Goal: Information Seeking & Learning: Learn about a topic

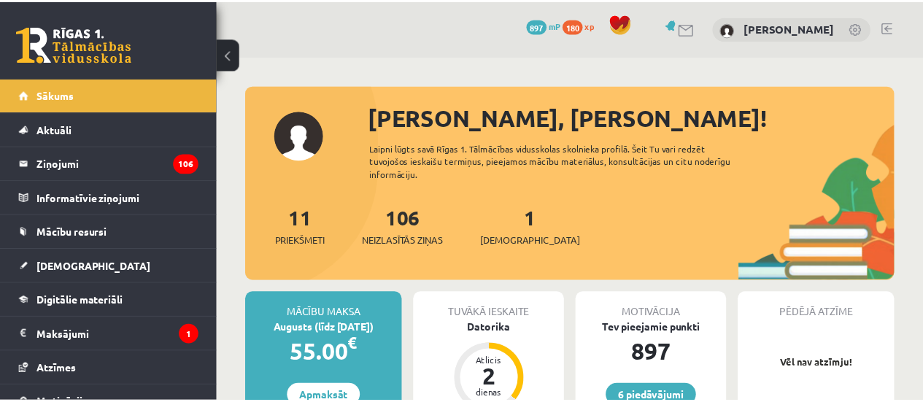
scroll to position [199, 0]
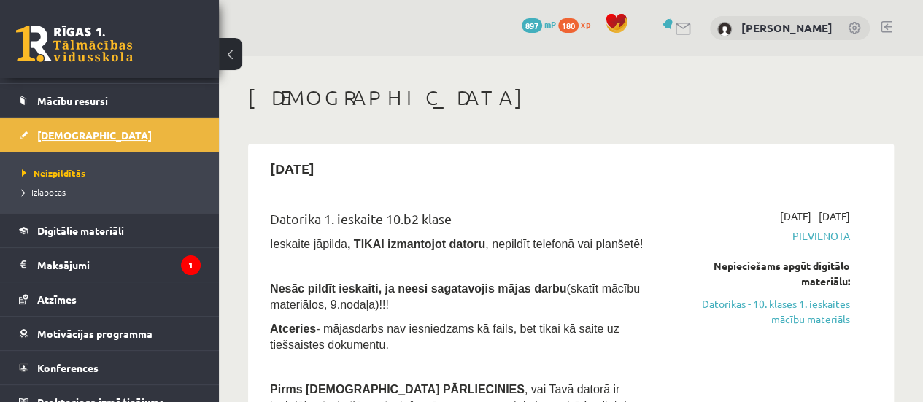
scroll to position [145, 0]
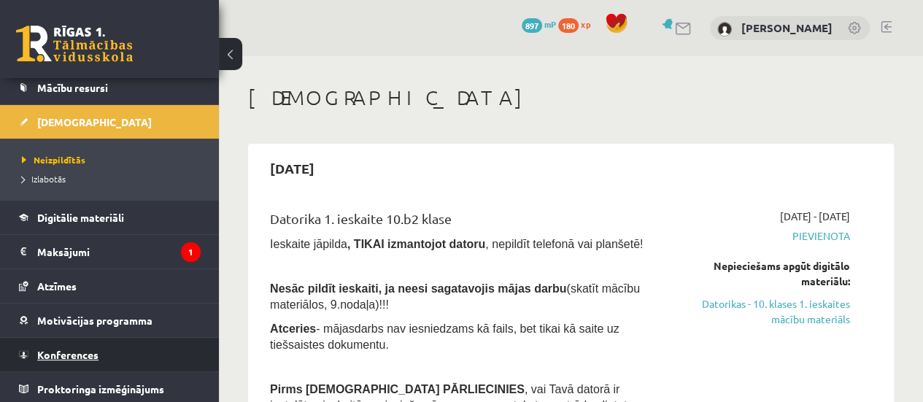
click at [109, 345] on link "Konferences" at bounding box center [110, 355] width 182 height 34
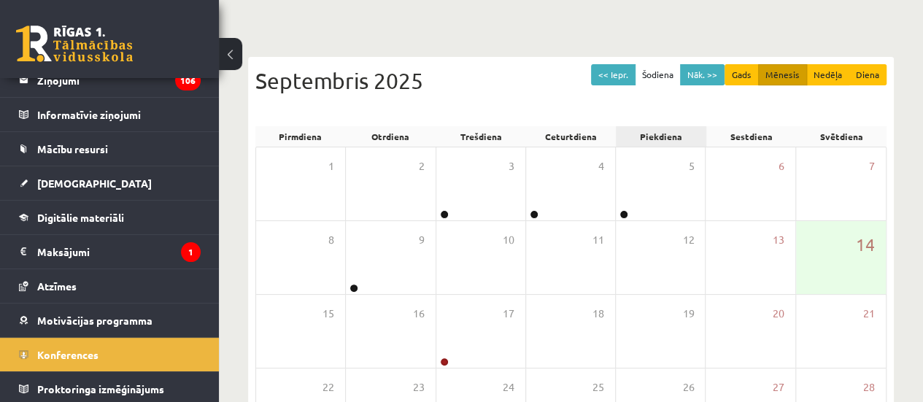
scroll to position [107, 0]
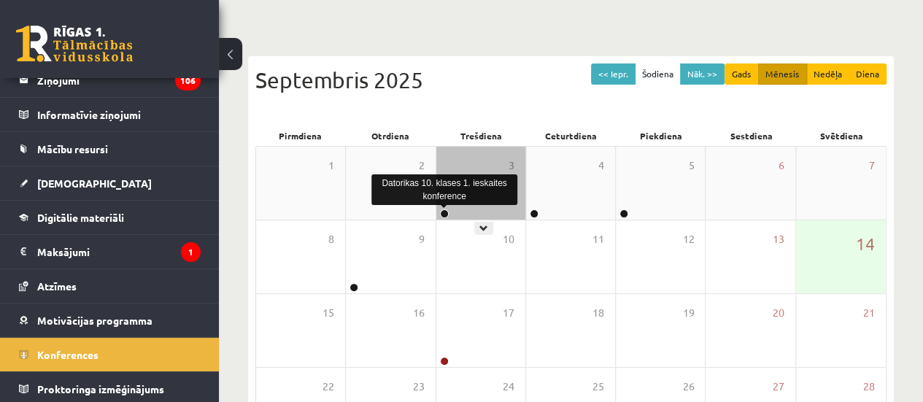
click at [445, 212] on link at bounding box center [444, 213] width 9 height 9
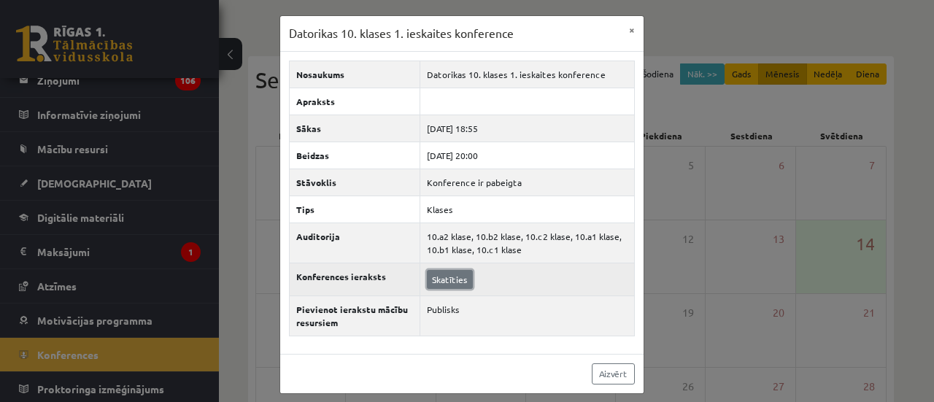
click at [458, 278] on link "Skatīties" at bounding box center [450, 279] width 46 height 19
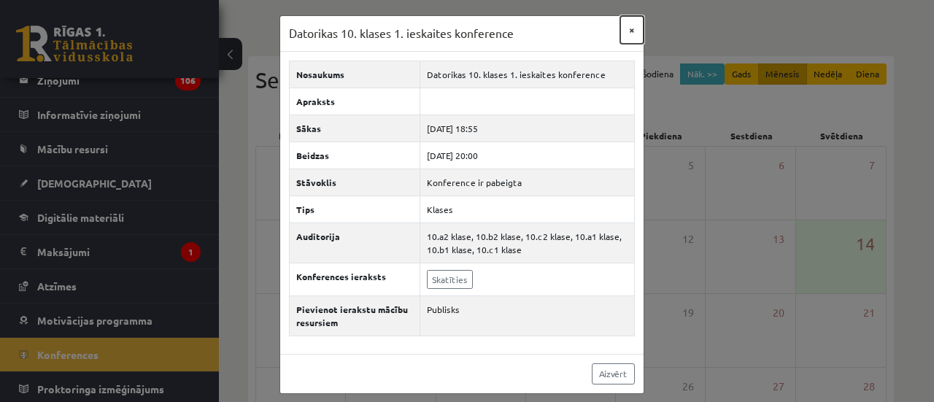
click at [625, 25] on button "×" at bounding box center [631, 30] width 23 height 28
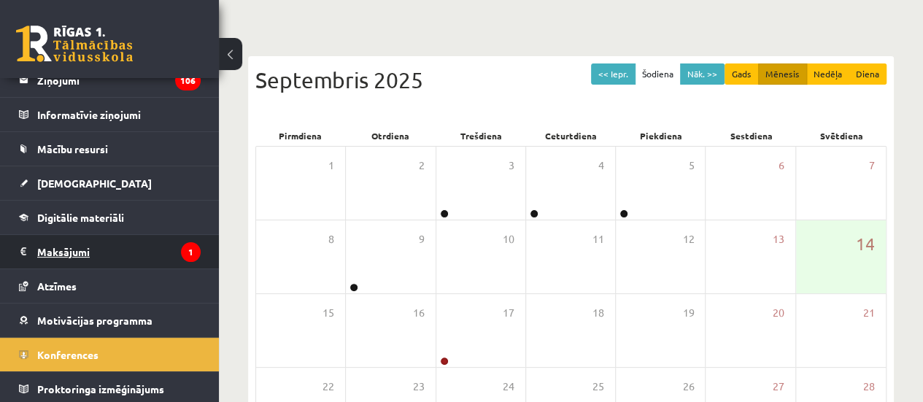
scroll to position [0, 0]
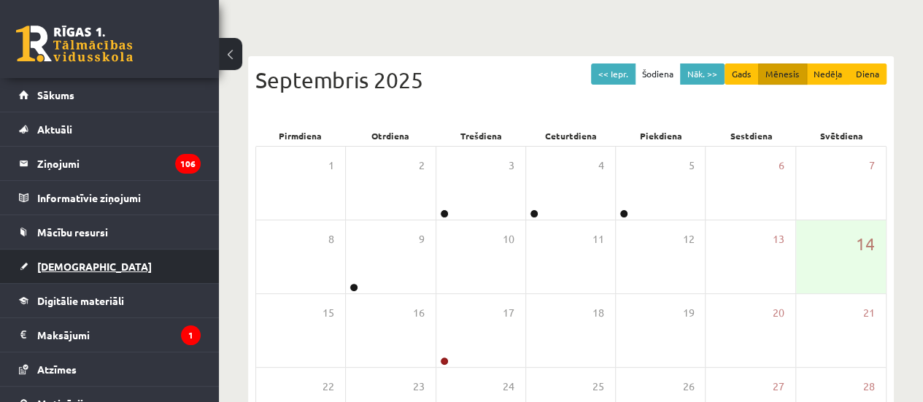
click at [63, 272] on link "[DEMOGRAPHIC_DATA]" at bounding box center [110, 267] width 182 height 34
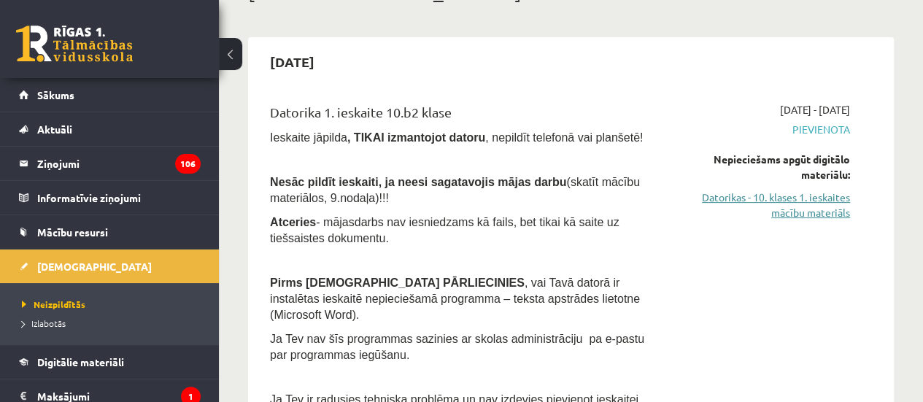
click at [787, 196] on link "Datorikas - 10. klases 1. ieskaites mācību materiāls" at bounding box center [761, 205] width 179 height 31
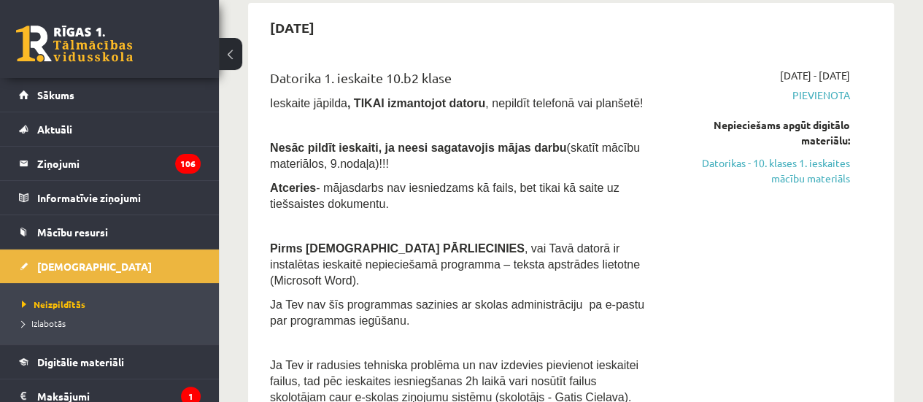
scroll to position [139, 0]
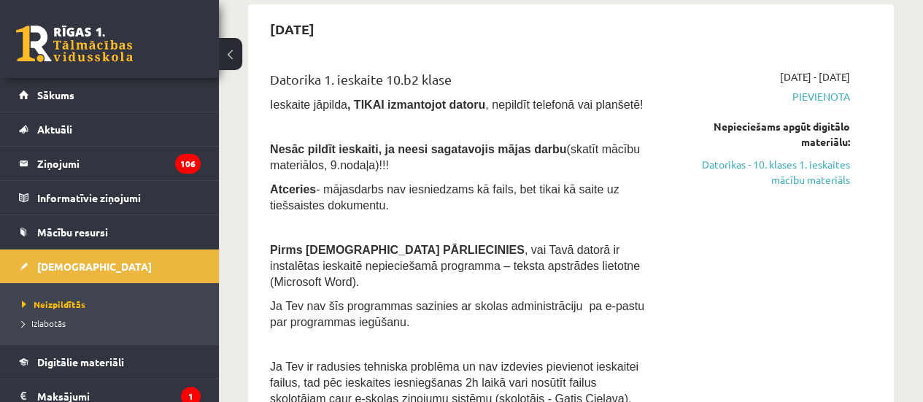
click at [703, 265] on div "2025-09-01 - 2025-09-15 Pievienota Nepieciešams apgūt digitālo materiālu: Dator…" at bounding box center [761, 241] width 201 height 345
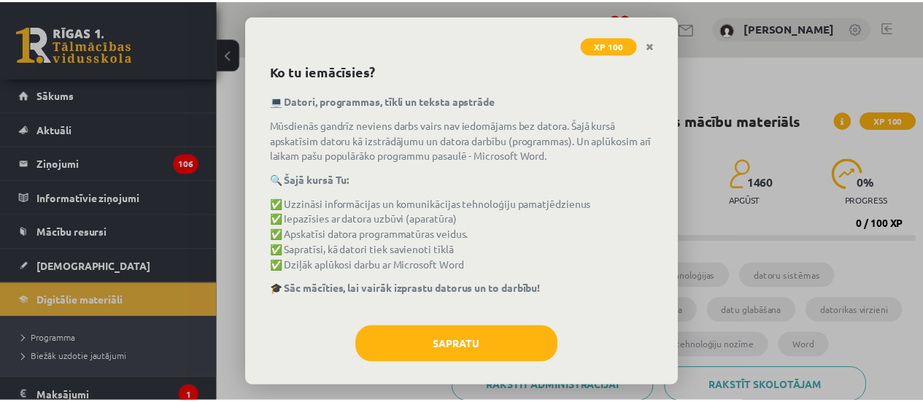
scroll to position [70, 0]
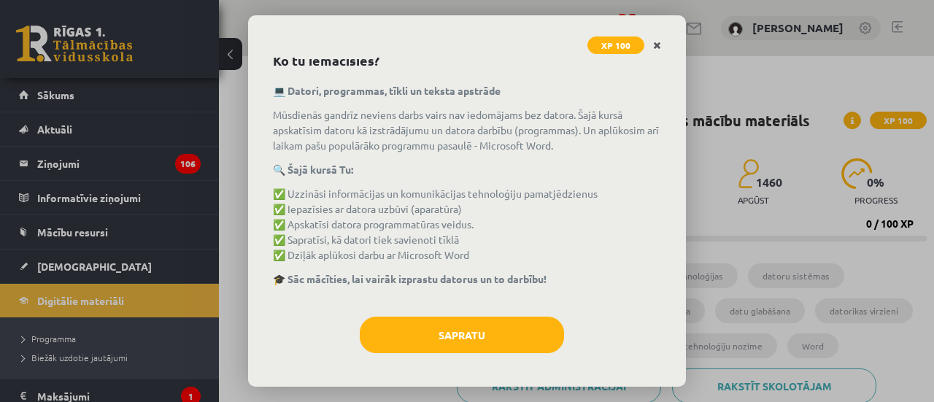
click at [657, 42] on icon "Close" at bounding box center [657, 46] width 8 height 10
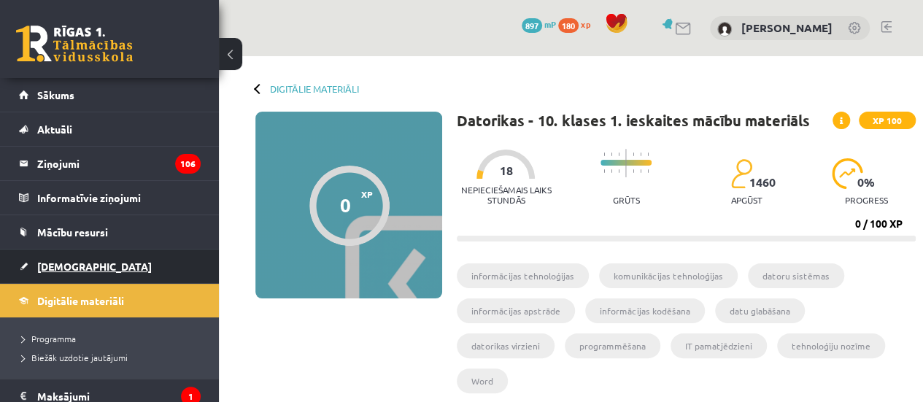
click at [98, 262] on link "[DEMOGRAPHIC_DATA]" at bounding box center [110, 267] width 182 height 34
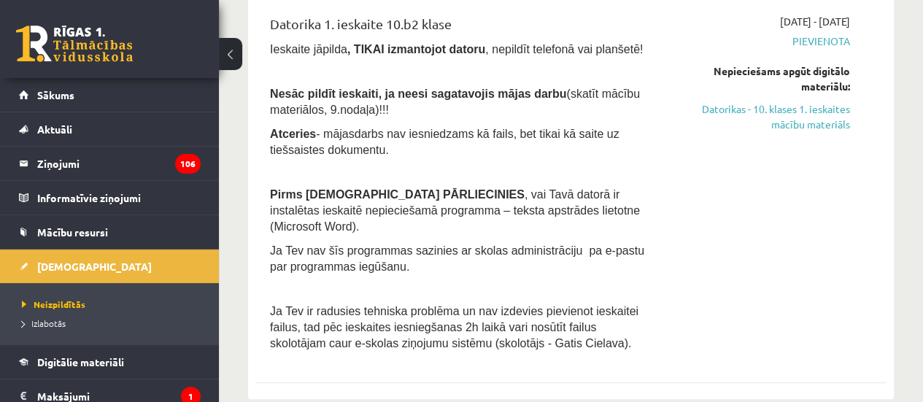
scroll to position [199, 0]
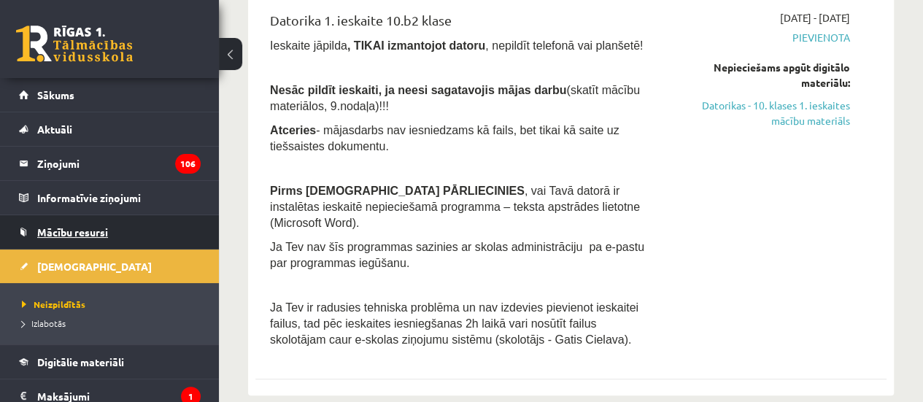
click at [85, 230] on span "Mācību resursi" at bounding box center [72, 232] width 71 height 13
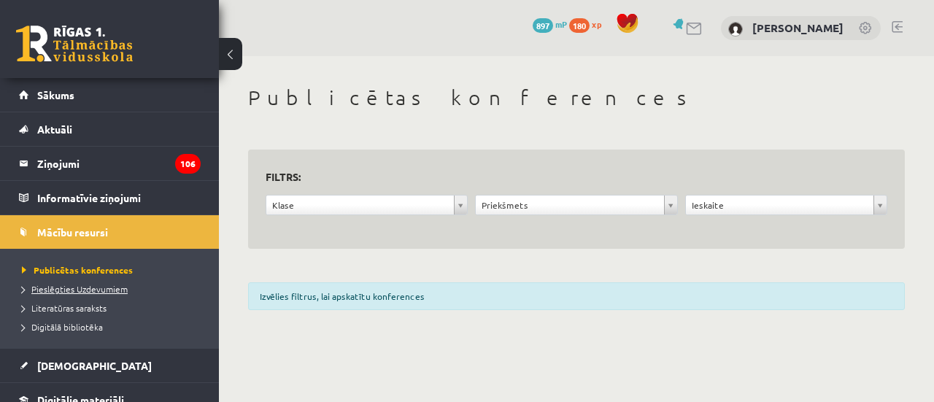
click at [88, 292] on span "Pieslēgties Uzdevumiem" at bounding box center [75, 289] width 106 height 12
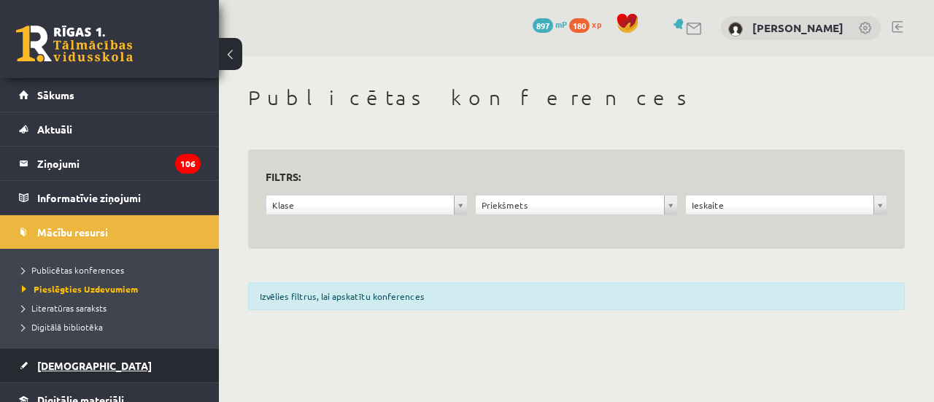
click at [77, 358] on link "[DEMOGRAPHIC_DATA]" at bounding box center [110, 366] width 182 height 34
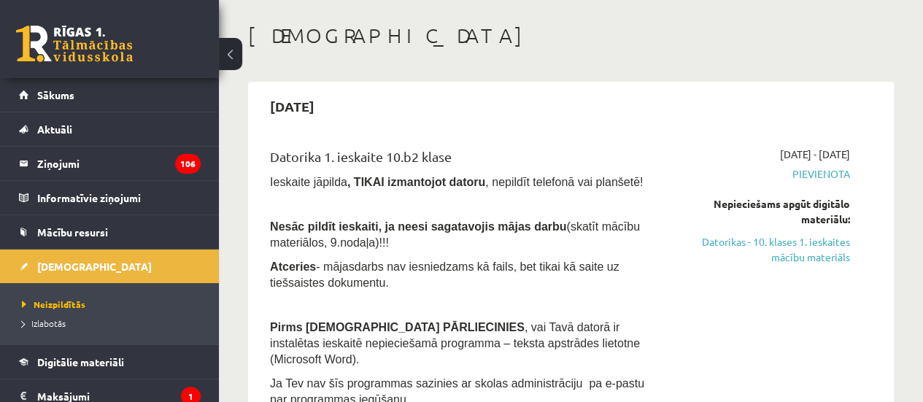
scroll to position [83, 0]
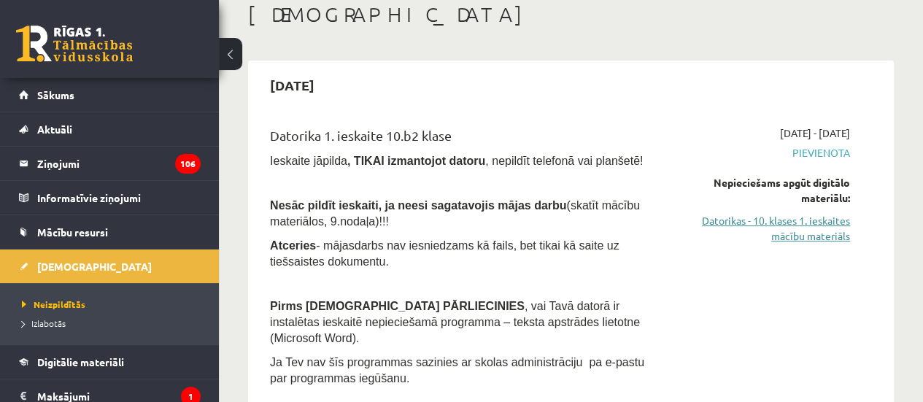
click at [755, 227] on link "Datorikas - 10. klases 1. ieskaites mācību materiāls" at bounding box center [761, 228] width 179 height 31
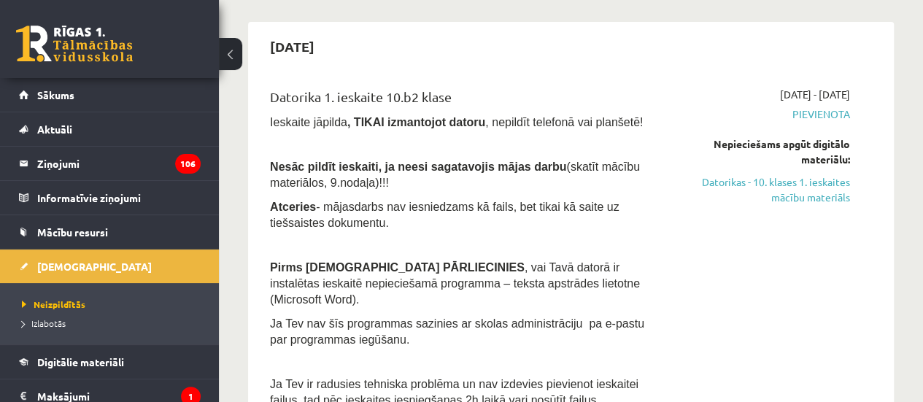
scroll to position [123, 0]
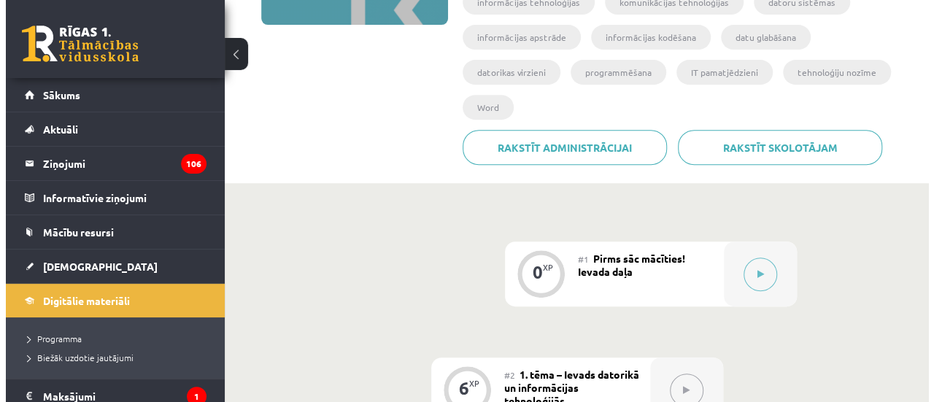
scroll to position [273, 0]
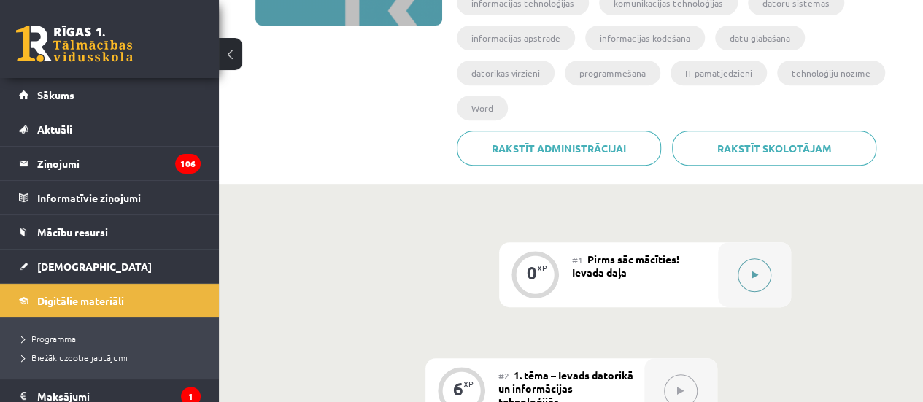
click at [749, 258] on button at bounding box center [755, 275] width 34 height 34
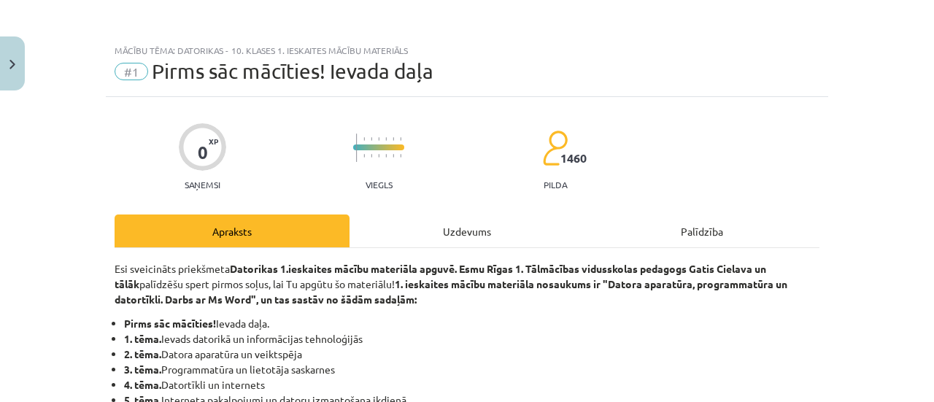
click at [466, 234] on div "Uzdevums" at bounding box center [467, 231] width 235 height 33
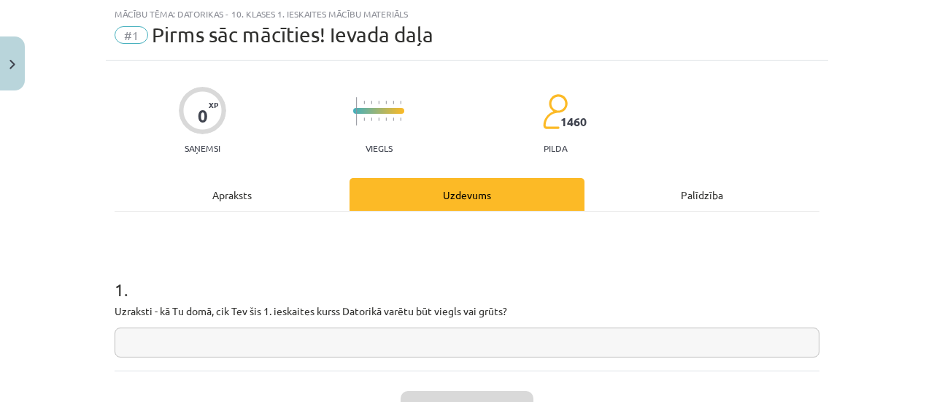
scroll to position [126, 0]
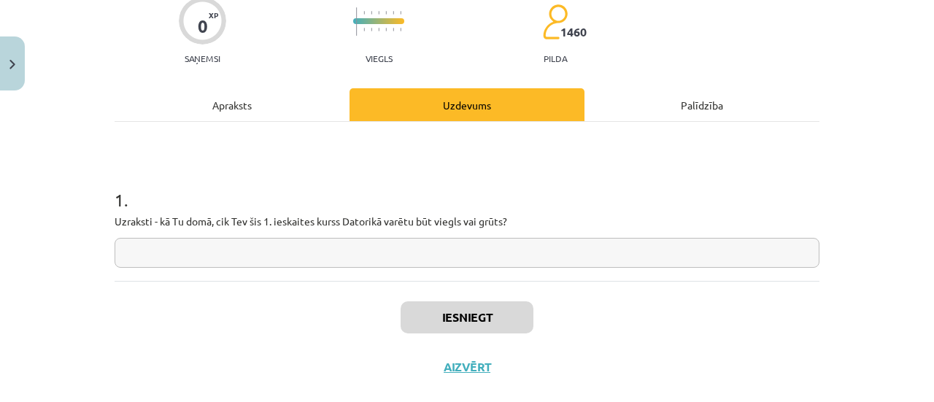
click at [231, 107] on div "Apraksts" at bounding box center [232, 104] width 235 height 33
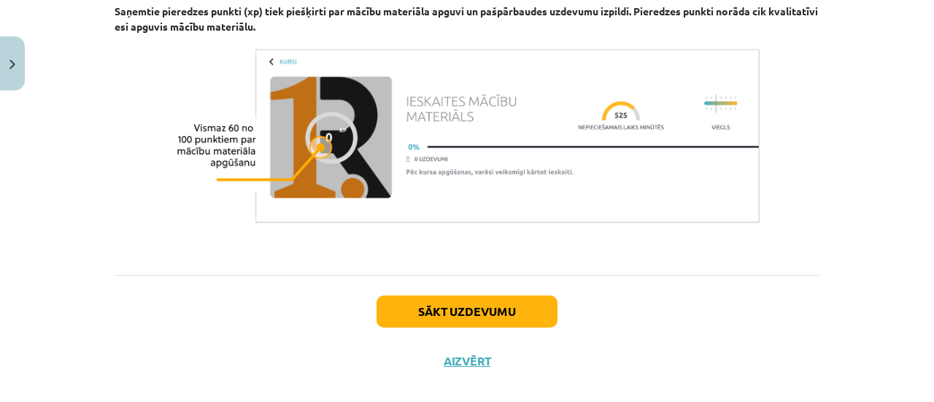
scroll to position [1145, 0]
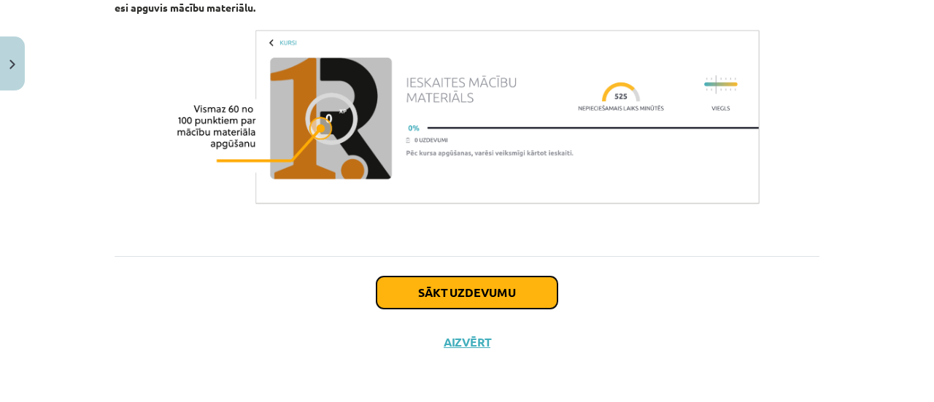
click at [481, 288] on button "Sākt uzdevumu" at bounding box center [467, 293] width 181 height 32
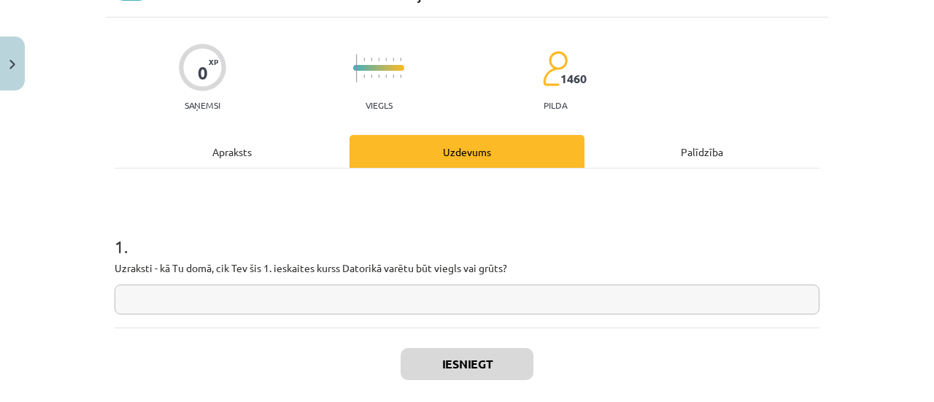
scroll to position [80, 0]
click at [280, 303] on input "text" at bounding box center [467, 299] width 705 height 30
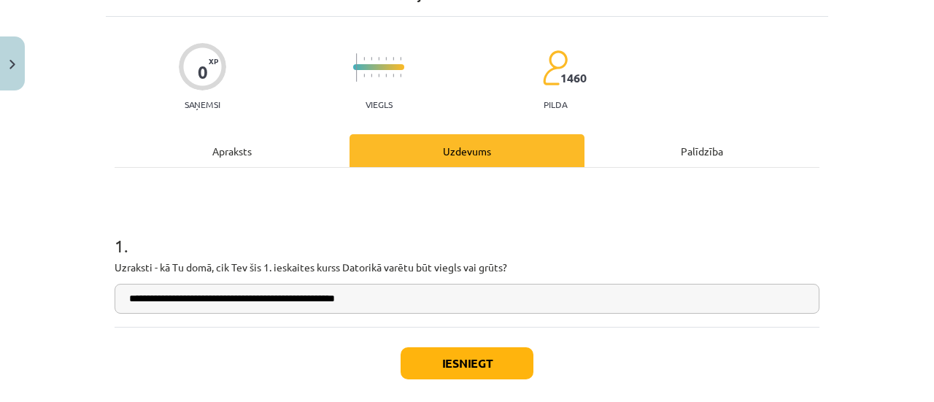
type input "**********"
click at [455, 357] on button "Iesniegt" at bounding box center [467, 363] width 133 height 32
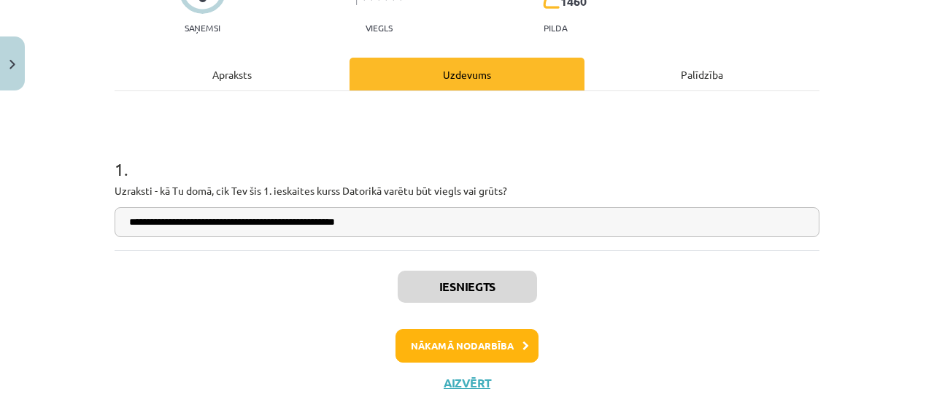
scroll to position [161, 0]
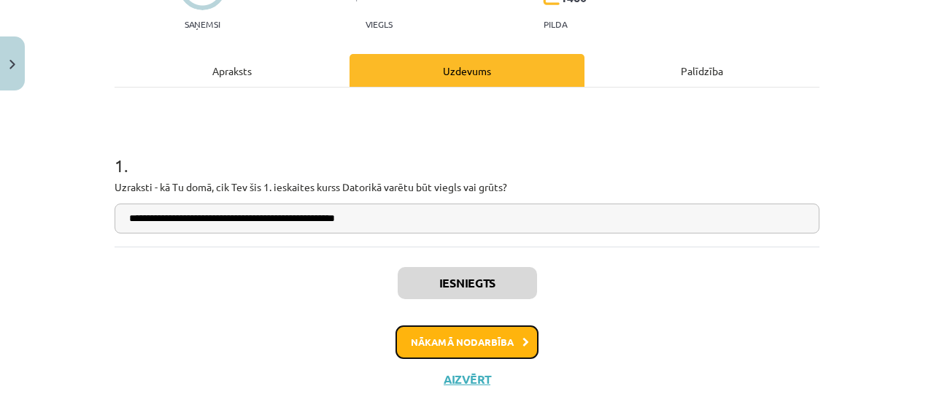
click at [470, 340] on button "Nākamā nodarbība" at bounding box center [467, 343] width 143 height 34
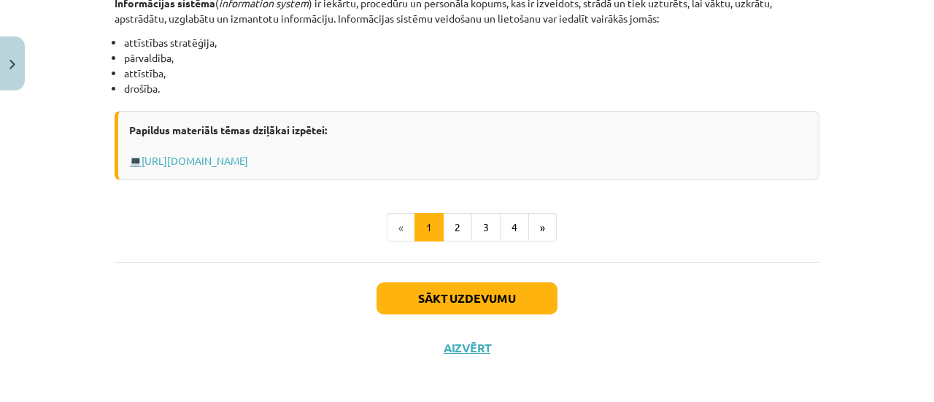
scroll to position [842, 0]
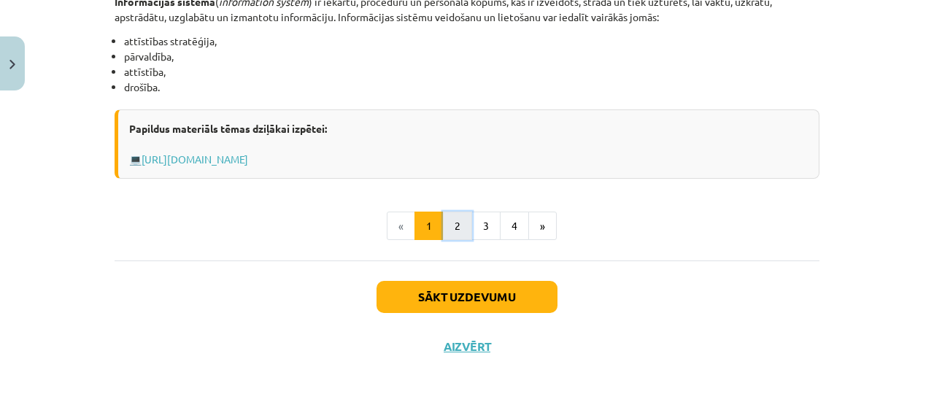
click at [456, 228] on button "2" at bounding box center [457, 226] width 29 height 29
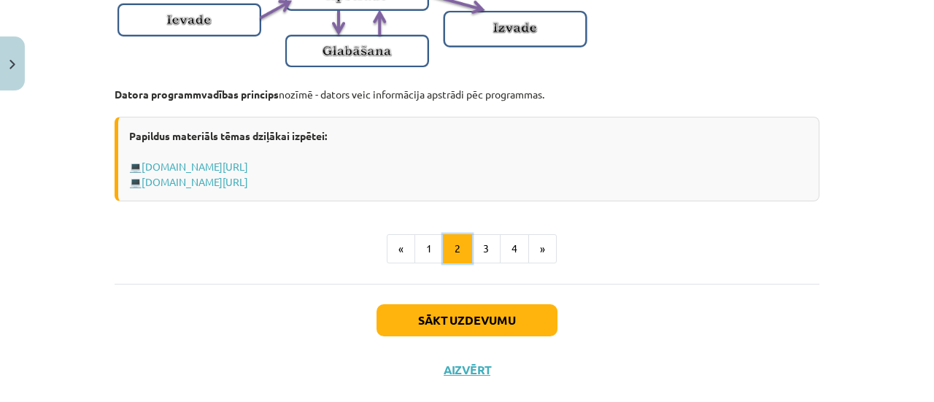
scroll to position [1104, 0]
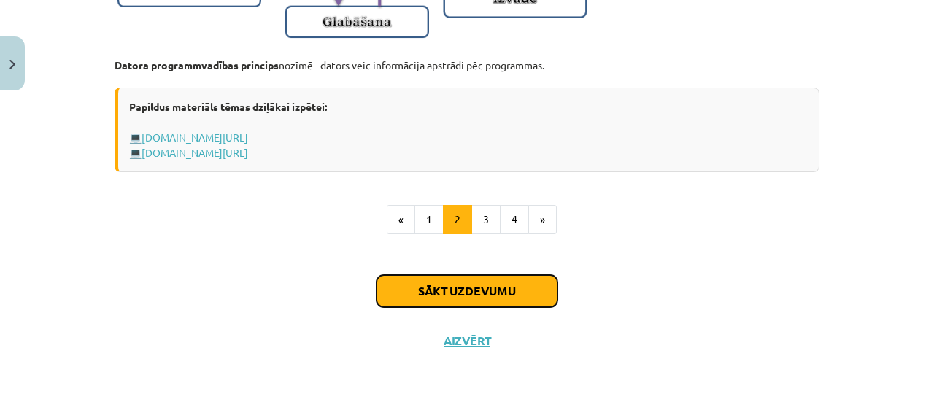
click at [474, 291] on button "Sākt uzdevumu" at bounding box center [467, 291] width 181 height 32
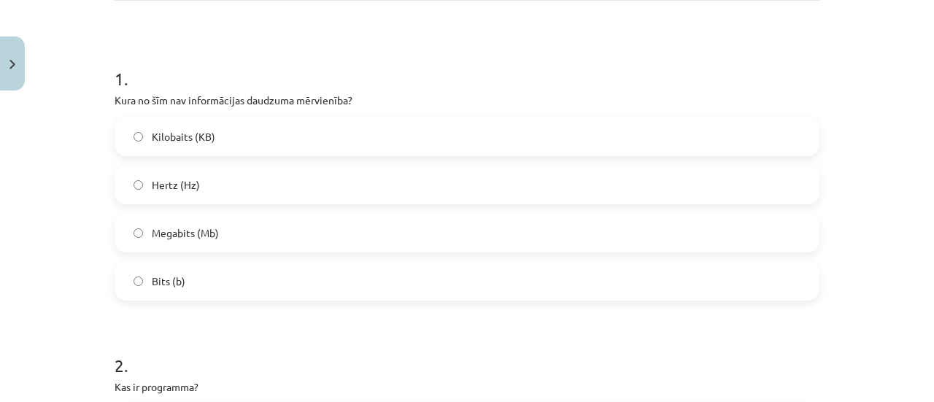
scroll to position [248, 0]
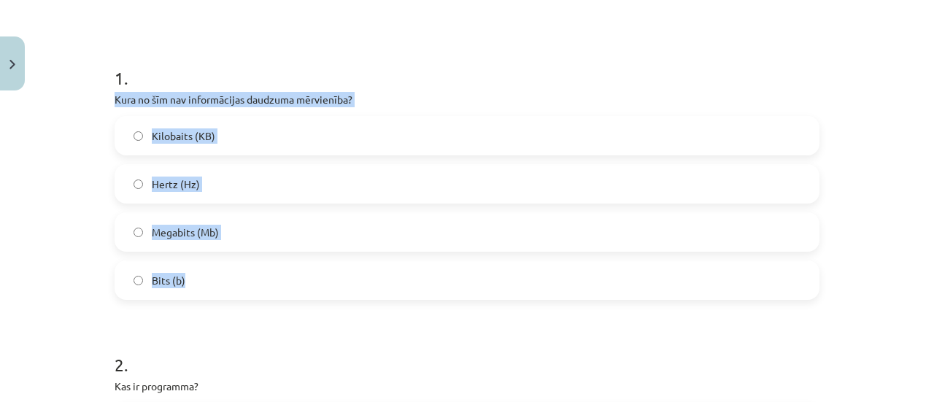
drag, startPoint x: 104, startPoint y: 97, endPoint x: 200, endPoint y: 265, distance: 193.2
copy div "Kura no šīm nav informācijas daudzuma mērvienība? Kilobaits (KB) Hertz (Hz) Meg…"
click at [244, 173] on label "Hertz (Hz)" at bounding box center [467, 184] width 702 height 36
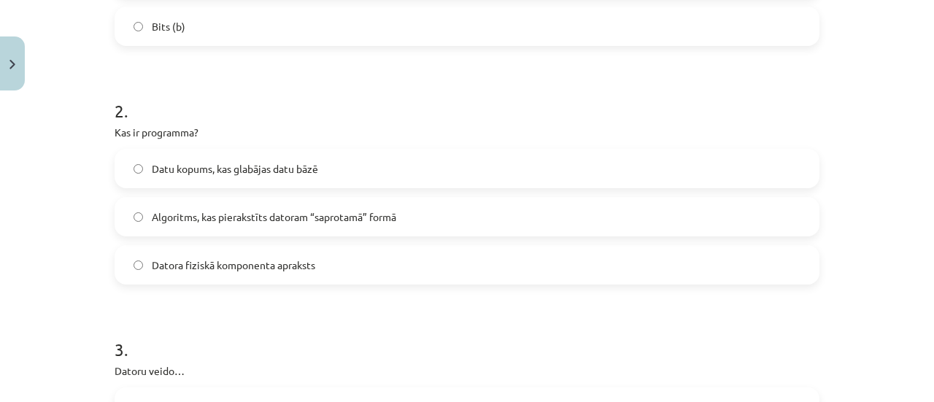
scroll to position [511, 0]
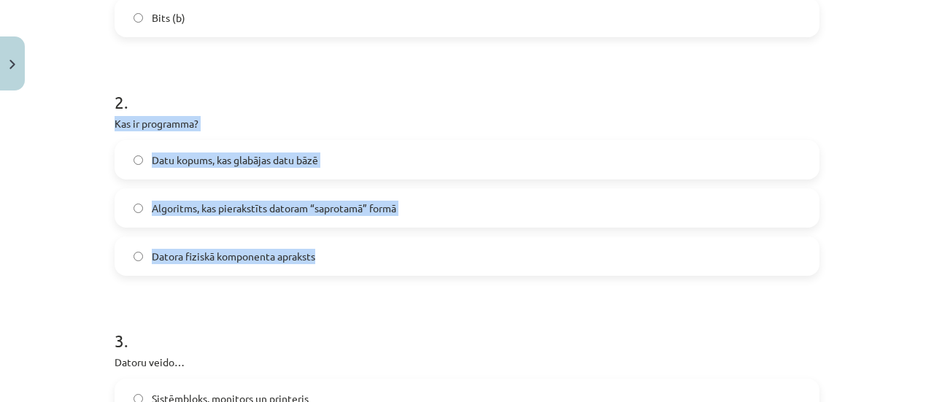
drag, startPoint x: 107, startPoint y: 122, endPoint x: 316, endPoint y: 262, distance: 251.4
copy div "Kas ir programma? Datu kopums, kas glabājas datu bāzē Algoritms, kas pierakstīt…"
click at [305, 201] on span "Algoritms, kas pierakstīts datoram “saprotamā” formā" at bounding box center [274, 208] width 245 height 15
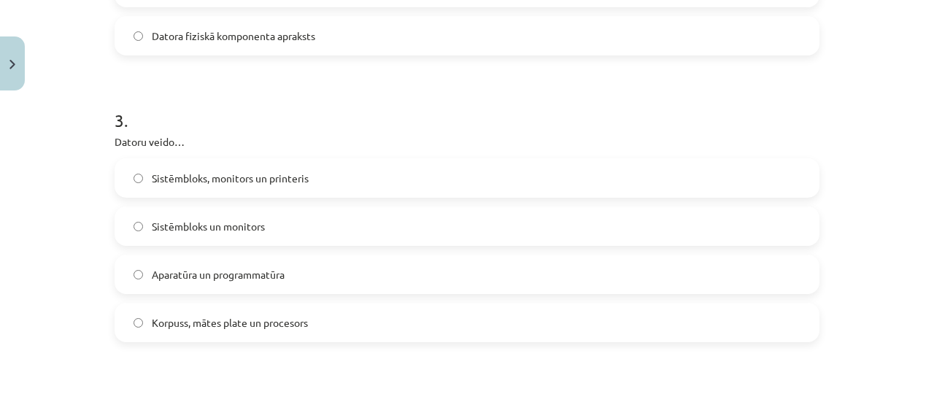
scroll to position [746, 0]
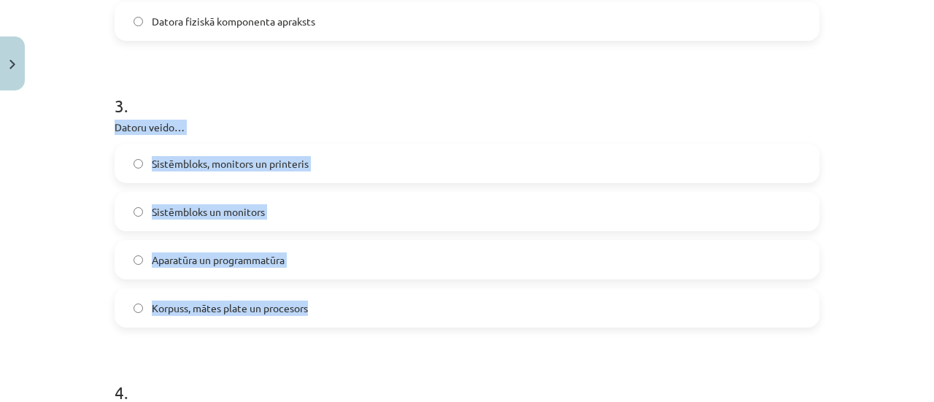
drag, startPoint x: 105, startPoint y: 125, endPoint x: 312, endPoint y: 309, distance: 277.1
click at [312, 309] on div "6 XP Saņemsi Viegls 1460 pilda Apraksts Uzdevums Palīdzība 1 . Kura no šīm nav …" at bounding box center [467, 264] width 723 height 1826
copy div "Datoru veido… Sistēmbloks, monitors un printeris Sistēmbloks un monitors Aparat…"
click at [307, 269] on label "Aparatūra un programmatūra" at bounding box center [467, 260] width 702 height 36
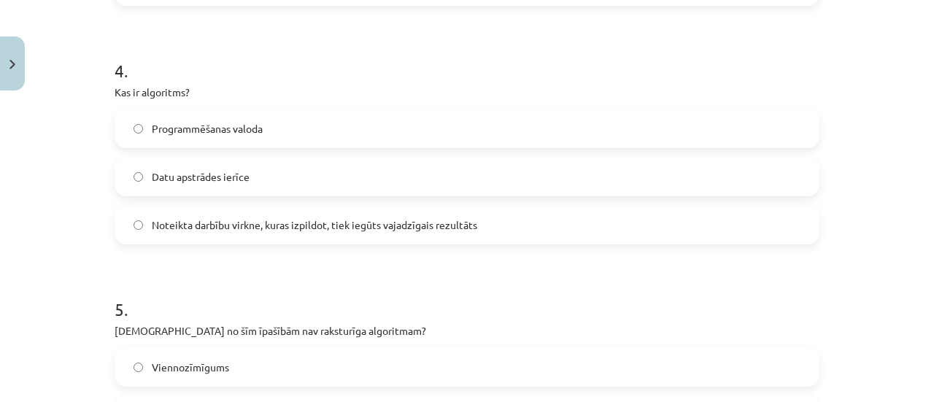
scroll to position [1077, 0]
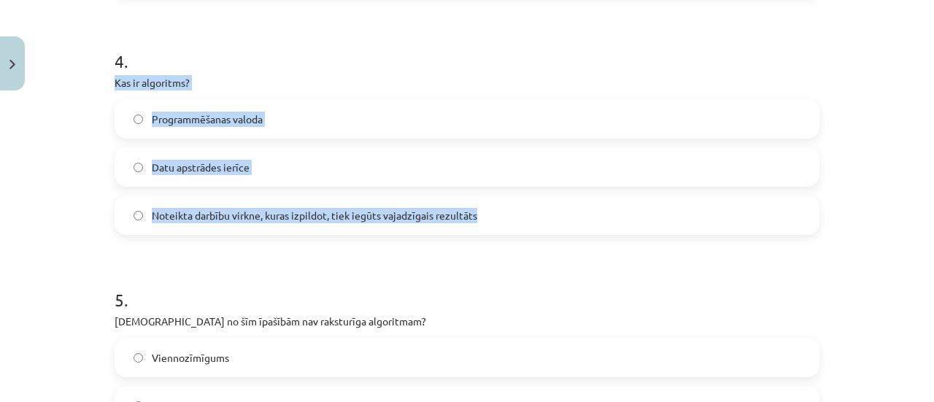
drag, startPoint x: 104, startPoint y: 79, endPoint x: 489, endPoint y: 209, distance: 406.0
copy div "Kas ir algoritms? Programmēšanas valoda Datu apstrādes ierīce Noteikta darbību …"
click at [211, 214] on span "Noteikta darbību virkne, kuras izpildot, tiek iegūts vajadzīgais rezultāts" at bounding box center [315, 215] width 326 height 15
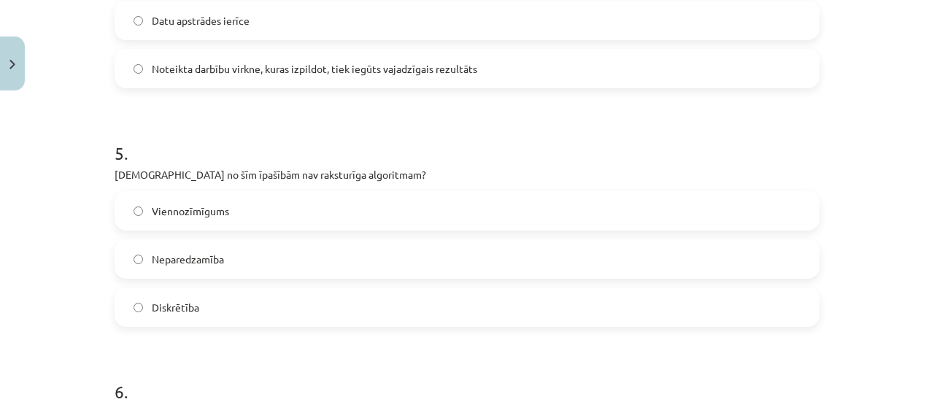
scroll to position [1225, 0]
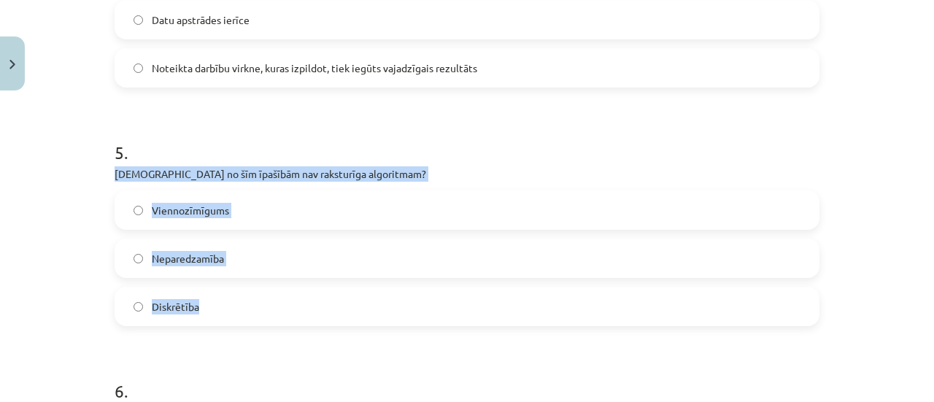
drag, startPoint x: 104, startPoint y: 174, endPoint x: 231, endPoint y: 297, distance: 177.6
copy div "[DEMOGRAPHIC_DATA] no šīm īpašībām nav raksturīga algoritmam? Viennozīmīgums Ne…"
click at [225, 255] on label "Neparedzamība" at bounding box center [467, 258] width 702 height 36
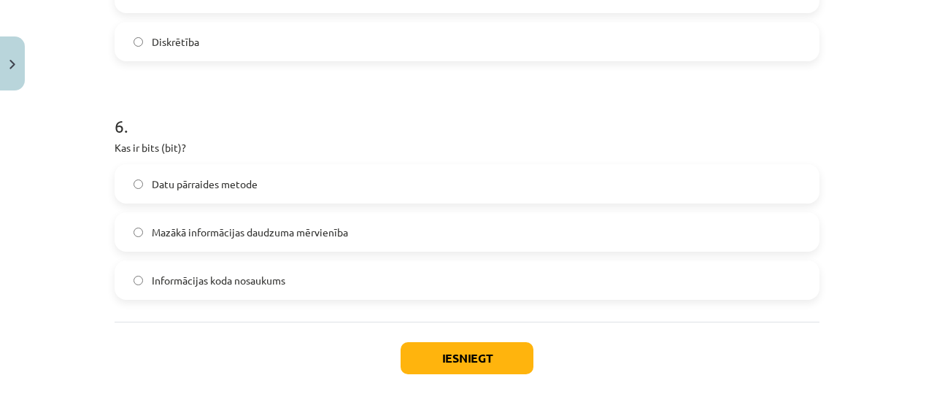
scroll to position [1493, 0]
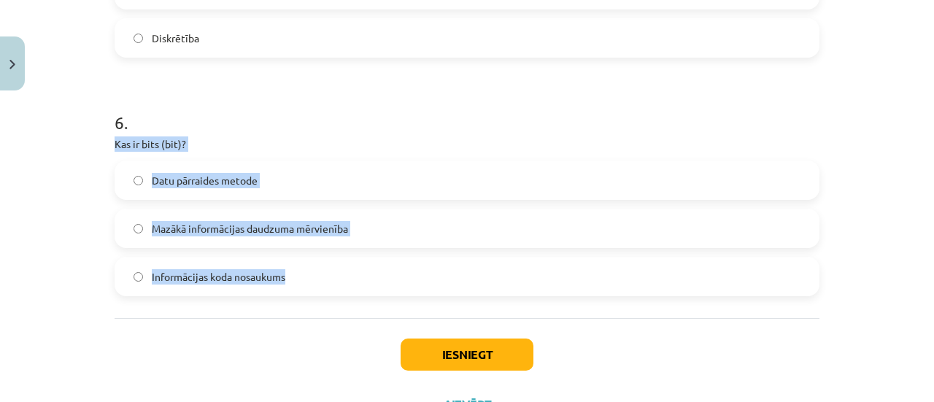
drag, startPoint x: 109, startPoint y: 144, endPoint x: 286, endPoint y: 300, distance: 236.4
copy div "Kas ir bits (bit)? Datu pārraides metode Mazākā informācijas daudzuma mērvienīb…"
click at [216, 232] on span "Mazākā informācijas daudzuma mērvienība" at bounding box center [250, 228] width 196 height 15
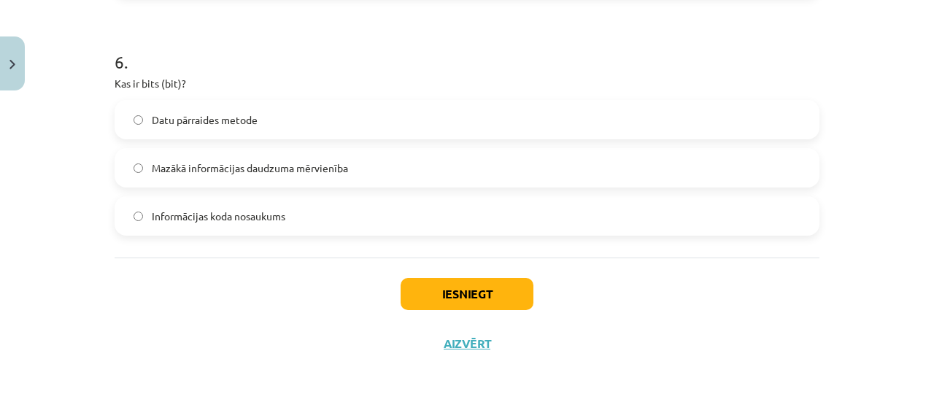
scroll to position [1555, 0]
click at [477, 288] on button "Iesniegt" at bounding box center [467, 293] width 133 height 32
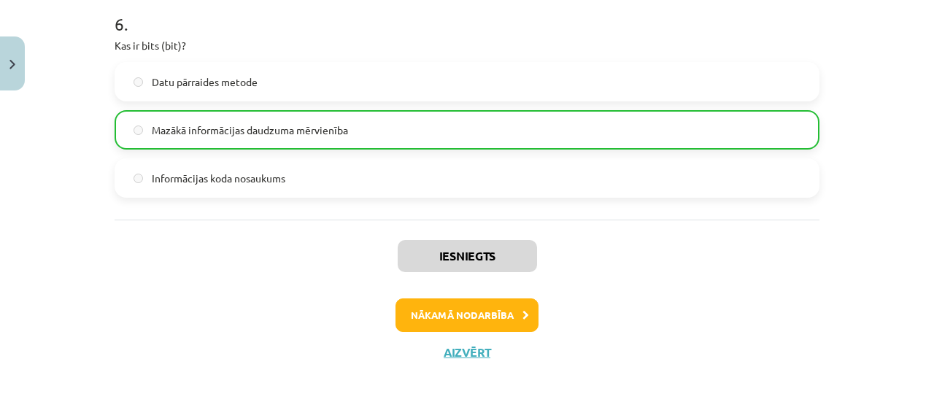
scroll to position [1602, 0]
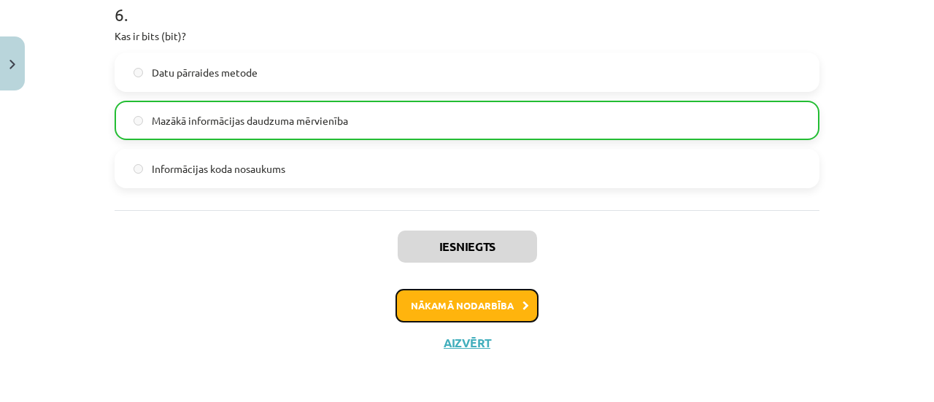
click at [486, 301] on button "Nākamā nodarbība" at bounding box center [467, 306] width 143 height 34
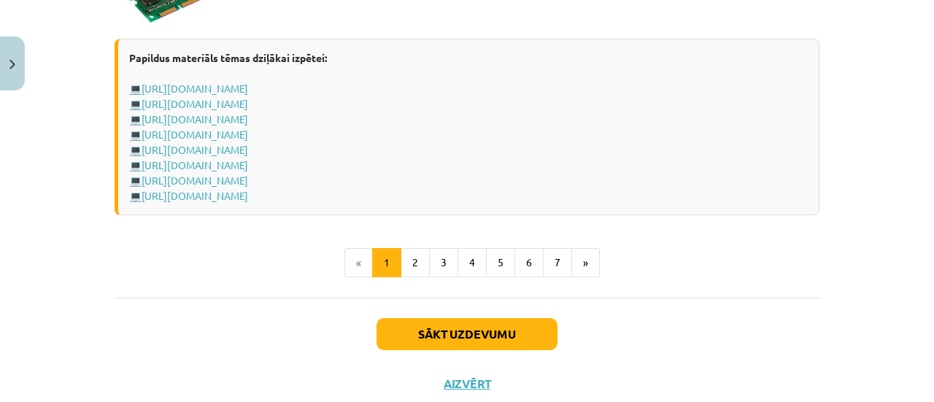
scroll to position [2722, 0]
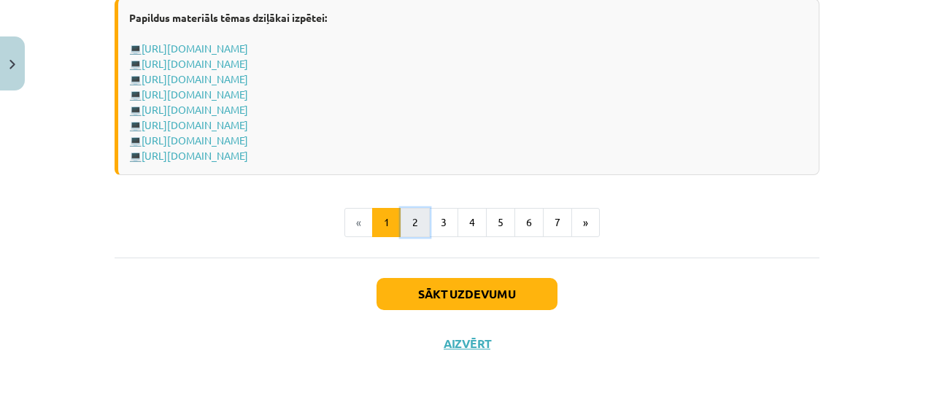
click at [415, 219] on button "2" at bounding box center [415, 222] width 29 height 29
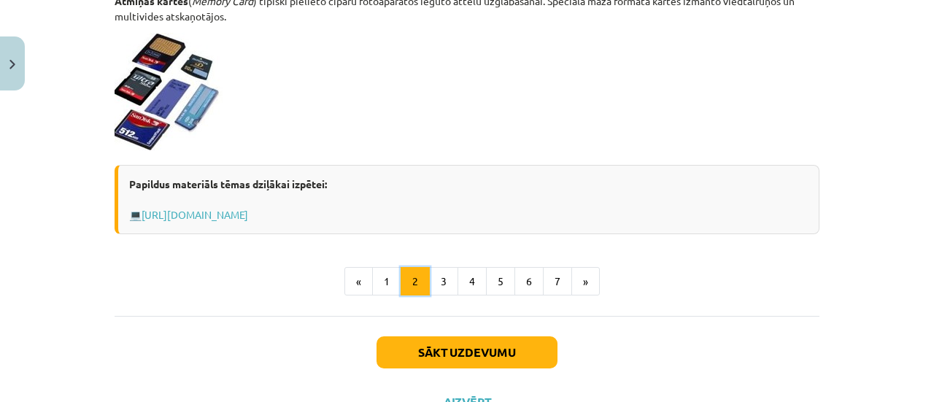
scroll to position [1410, 0]
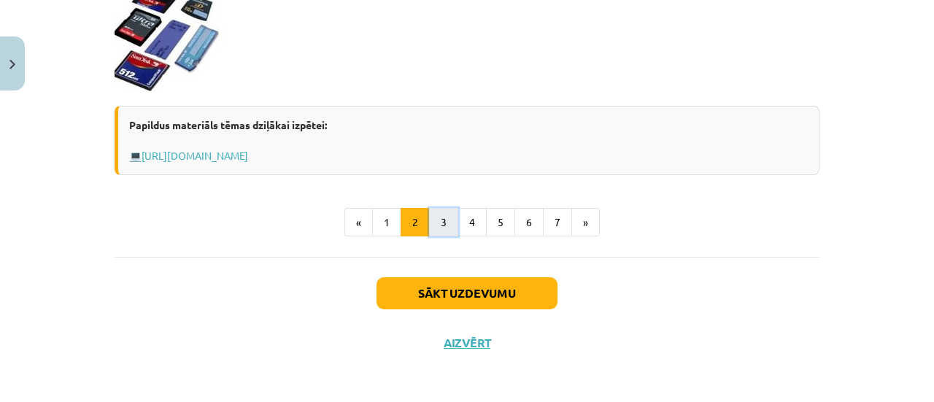
click at [438, 221] on button "3" at bounding box center [443, 222] width 29 height 29
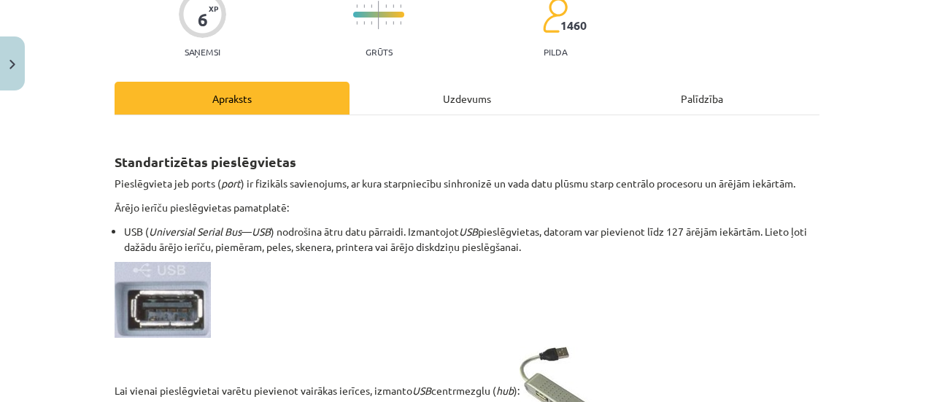
scroll to position [80, 0]
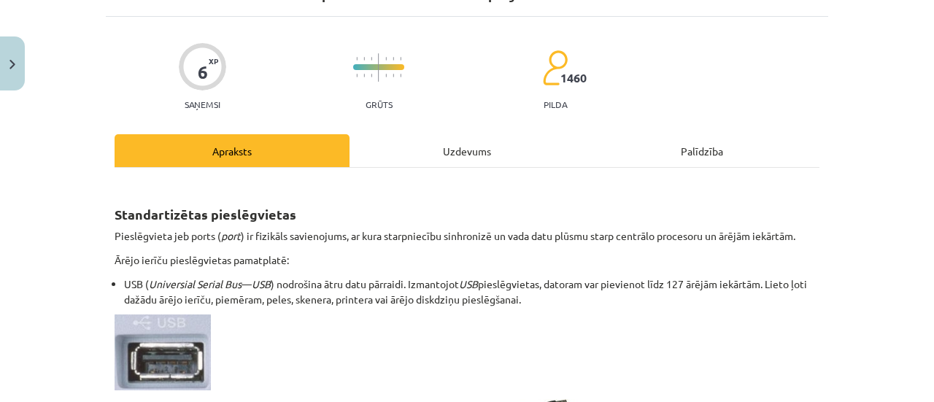
click at [450, 157] on div "Uzdevums" at bounding box center [467, 150] width 235 height 33
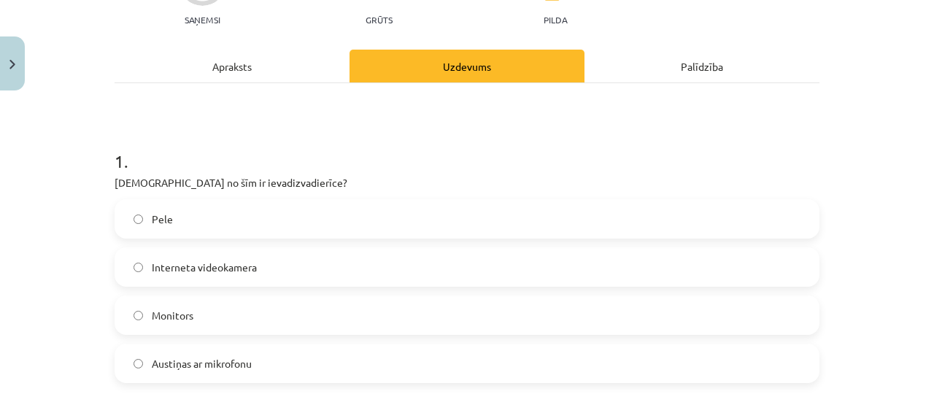
scroll to position [225, 0]
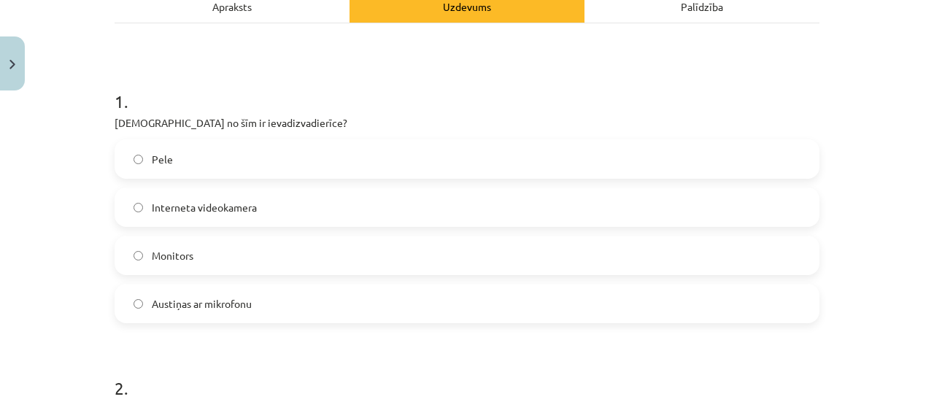
drag, startPoint x: 103, startPoint y: 121, endPoint x: 265, endPoint y: 293, distance: 236.5
copy div "[DEMOGRAPHIC_DATA] no šīm ir ievadizvadierīce? Pele Interneta videokamera Monit…"
click at [273, 297] on label "Austiņas ar mikrofonu" at bounding box center [467, 303] width 702 height 36
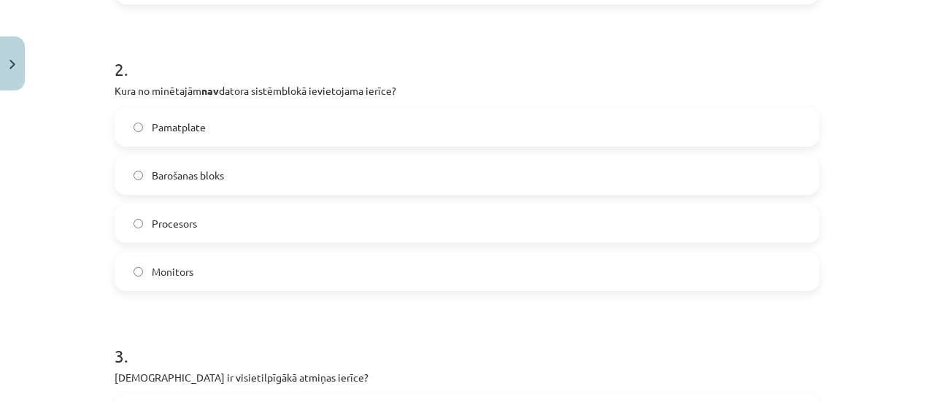
scroll to position [545, 0]
drag, startPoint x: 106, startPoint y: 84, endPoint x: 215, endPoint y: 274, distance: 218.7
copy div "Kura no minētajām nav datora sistēmblokā ievietojama ierīce? Pamatplate Barošan…"
click at [217, 268] on label "Monitors" at bounding box center [467, 271] width 702 height 36
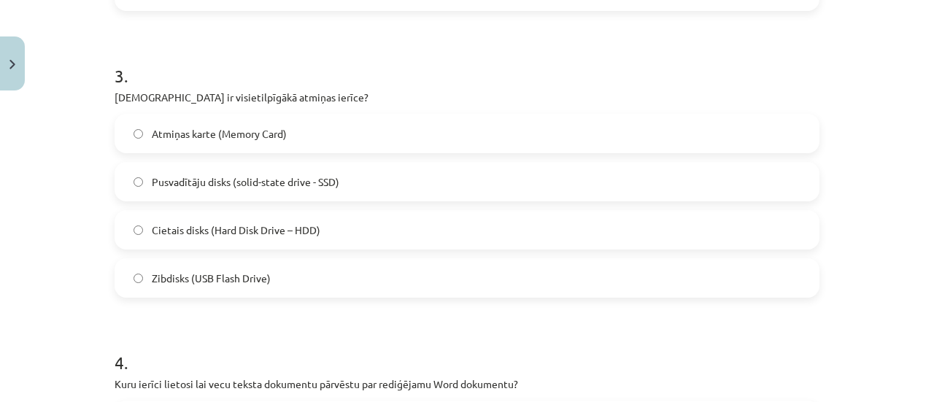
scroll to position [825, 0]
drag, startPoint x: 107, startPoint y: 92, endPoint x: 296, endPoint y: 268, distance: 258.2
click at [296, 268] on div "6 XP Saņemsi Grūts 1460 pilda Apraksts Uzdevums Palīdzība 1 . Kura no šīm ir ie…" at bounding box center [467, 281] width 723 height 2018
copy div "[DEMOGRAPHIC_DATA] ir visietilpīgākā atmiņas ierīce? Atmiņas karte (Memory Card…"
click at [265, 231] on span "Cietais disks (Hard Disk Drive – HDD)" at bounding box center [236, 229] width 169 height 15
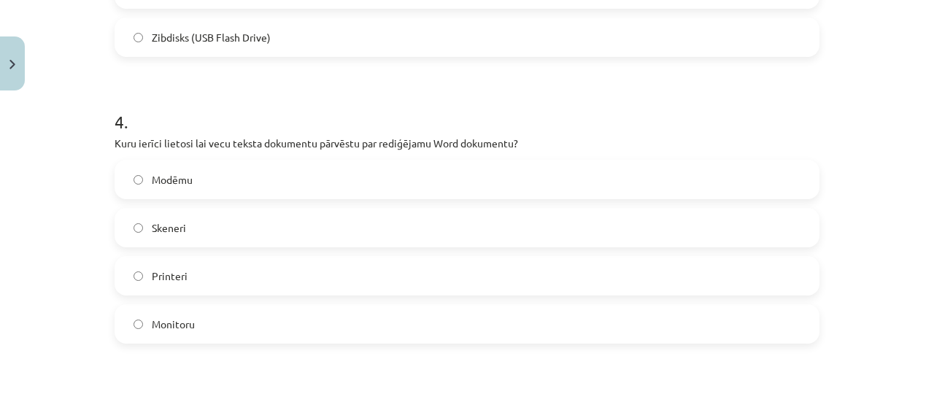
scroll to position [1106, 0]
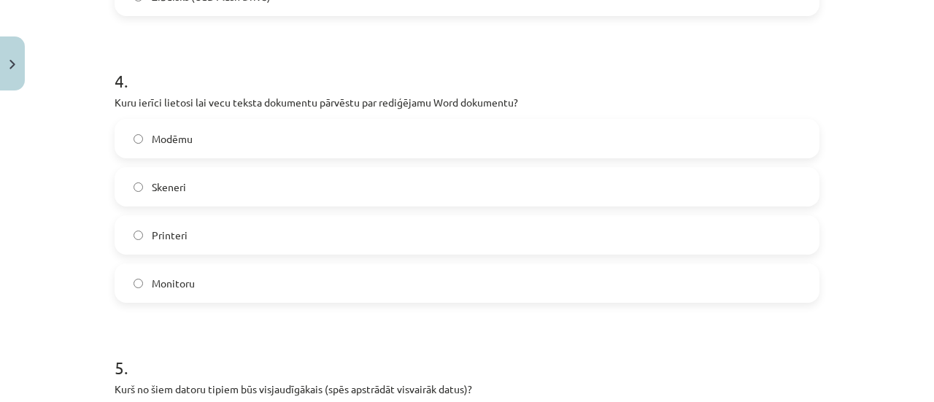
drag, startPoint x: 107, startPoint y: 99, endPoint x: 199, endPoint y: 275, distance: 198.5
click at [199, 275] on div "6 XP Saņemsi Grūts 1460 pilda Apraksts Uzdevums Palīdzība 1 . Kura no šīm ir ie…" at bounding box center [467, 0] width 723 height 2018
copy div "Kuru ierīci lietosi lai vecu teksta dokumentu pārvēstu par rediģējamu Word doku…"
click at [266, 188] on label "Skeneri" at bounding box center [467, 187] width 702 height 36
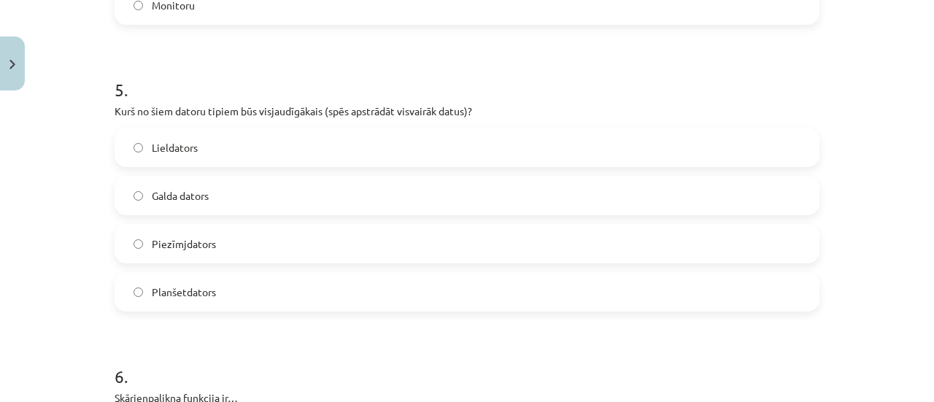
scroll to position [1387, 0]
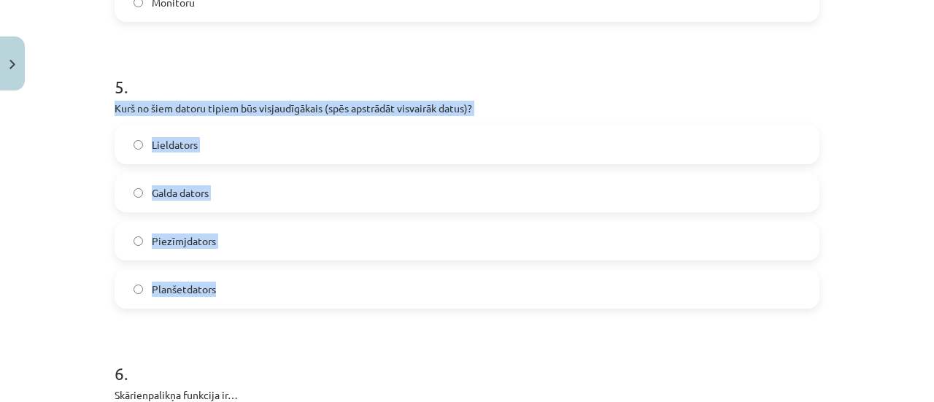
drag, startPoint x: 107, startPoint y: 109, endPoint x: 233, endPoint y: 266, distance: 201.6
click at [231, 147] on label "Lieldators" at bounding box center [467, 144] width 702 height 36
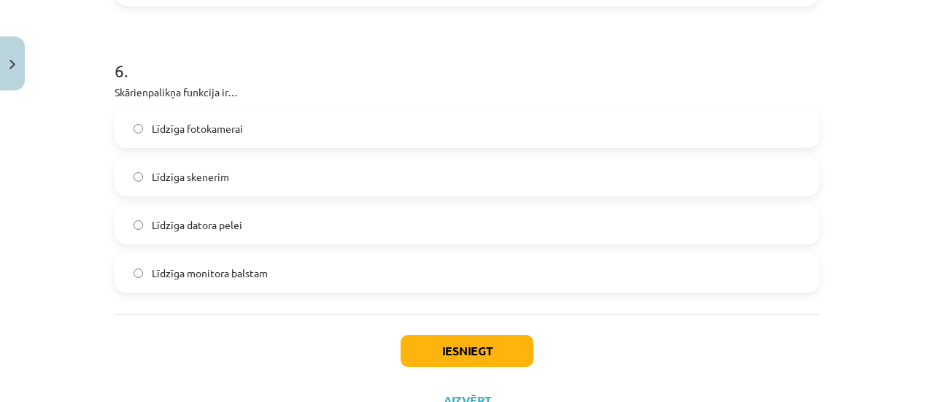
scroll to position [1696, 0]
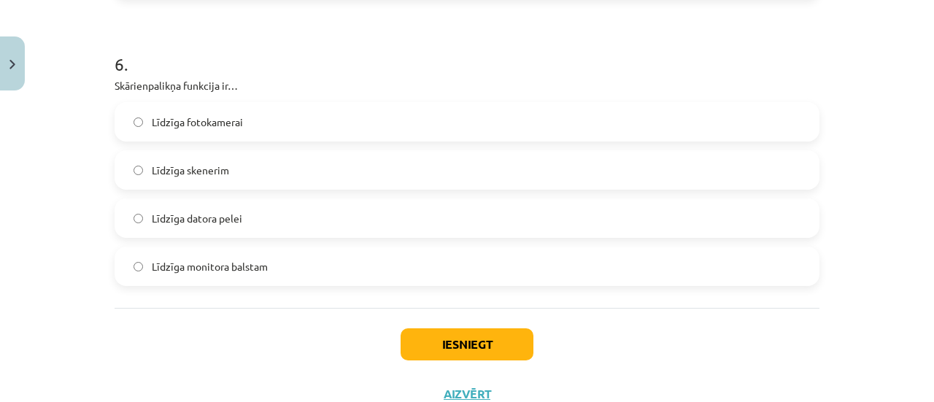
drag, startPoint x: 107, startPoint y: 85, endPoint x: 269, endPoint y: 249, distance: 230.2
click at [248, 220] on label "Līdzīga datora pelei" at bounding box center [467, 218] width 702 height 36
click at [476, 345] on button "Iesniegt" at bounding box center [467, 344] width 133 height 32
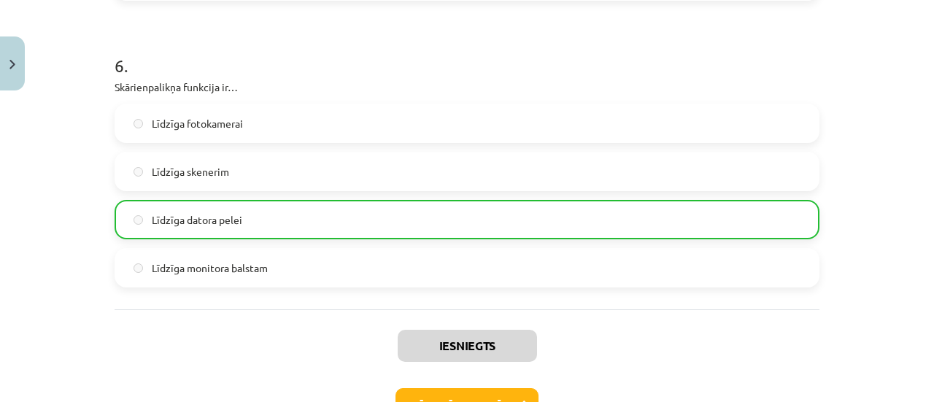
scroll to position [1794, 0]
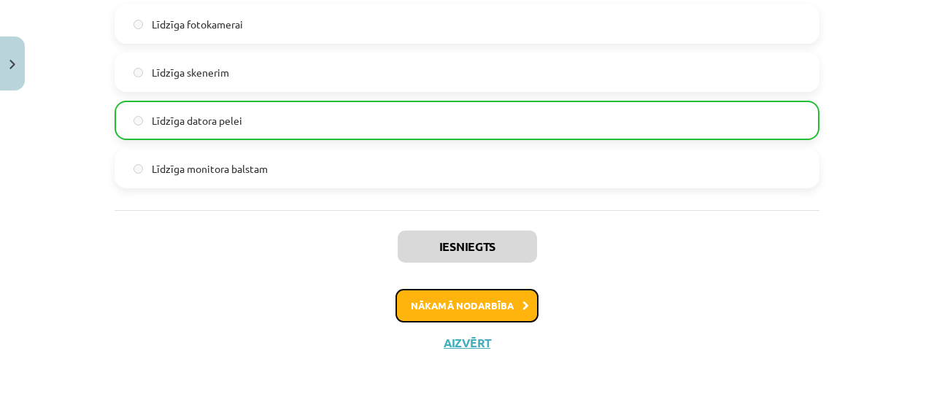
click at [503, 304] on button "Nākamā nodarbība" at bounding box center [467, 306] width 143 height 34
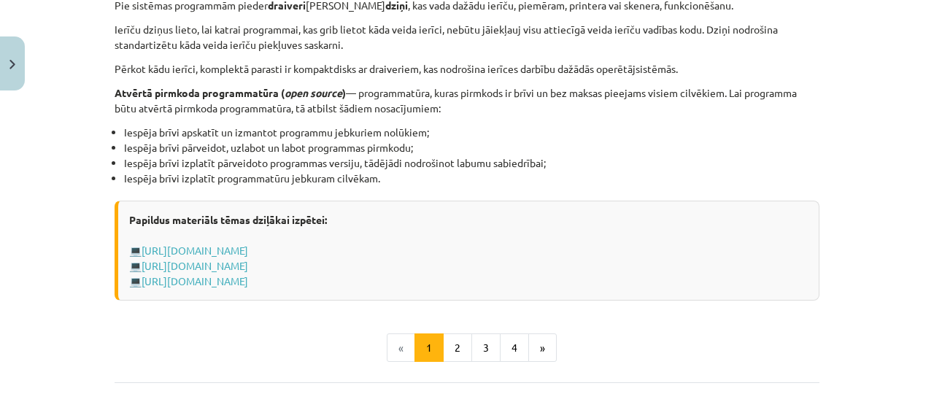
scroll to position [1663, 0]
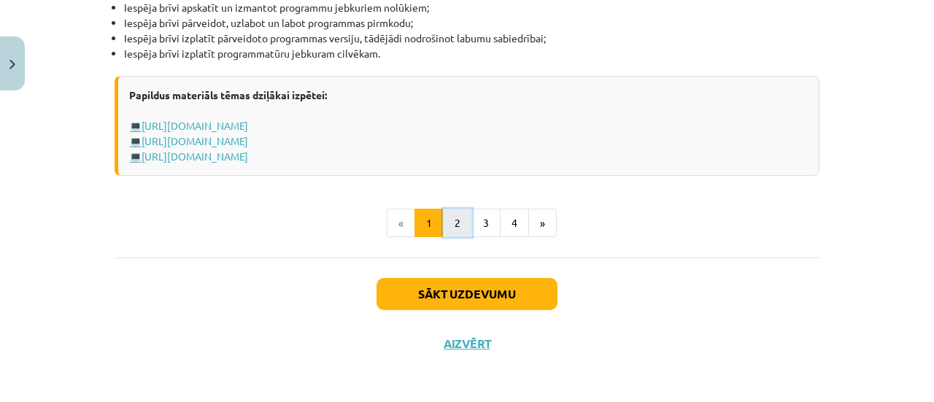
click at [454, 228] on button "2" at bounding box center [457, 223] width 29 height 29
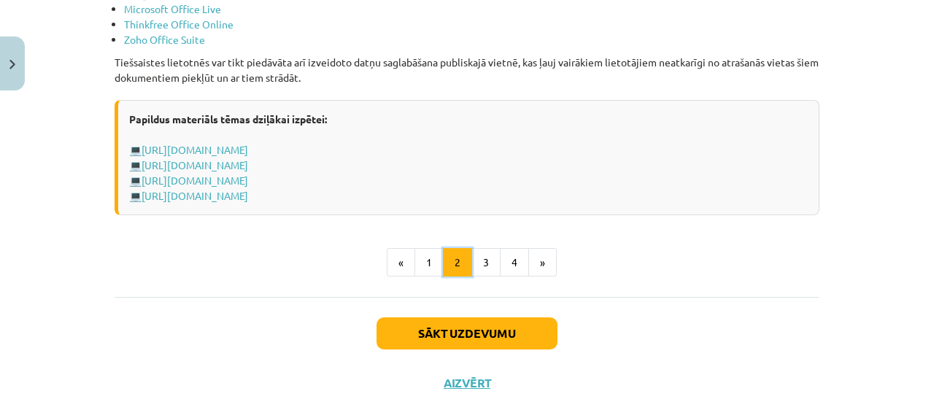
scroll to position [2599, 0]
click at [479, 247] on button "3" at bounding box center [486, 261] width 29 height 29
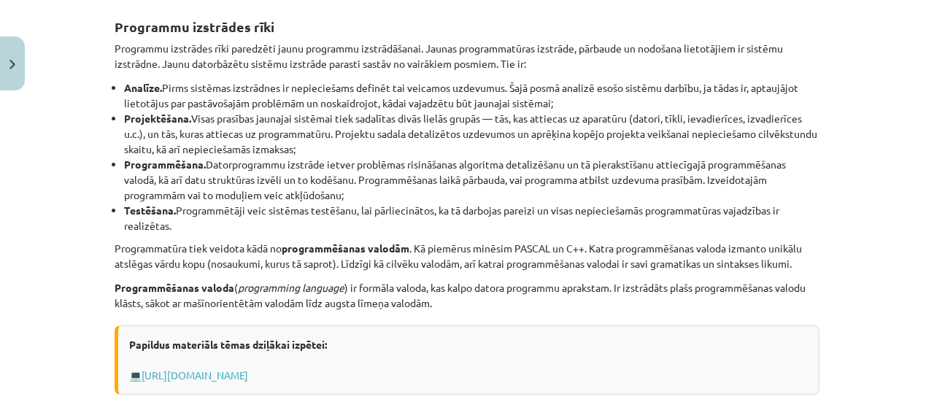
scroll to position [719, 0]
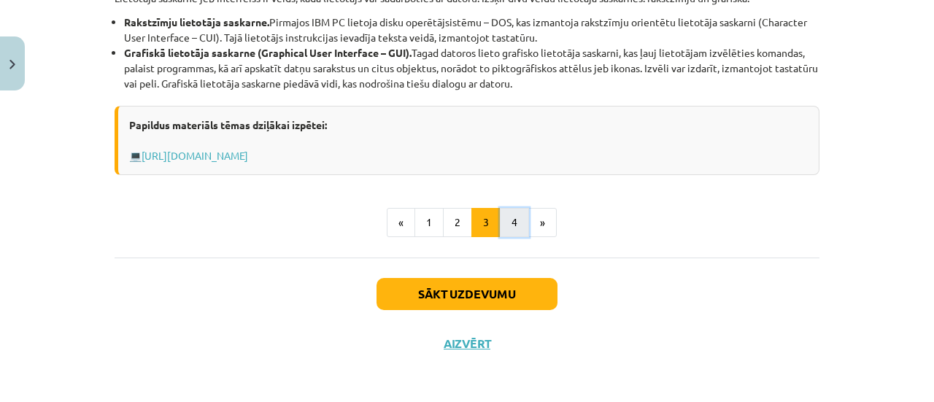
click at [501, 231] on button "4" at bounding box center [514, 222] width 29 height 29
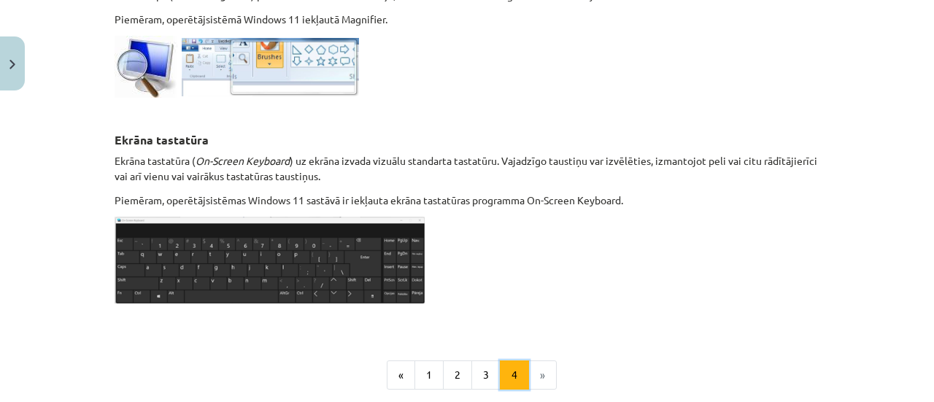
scroll to position [917, 0]
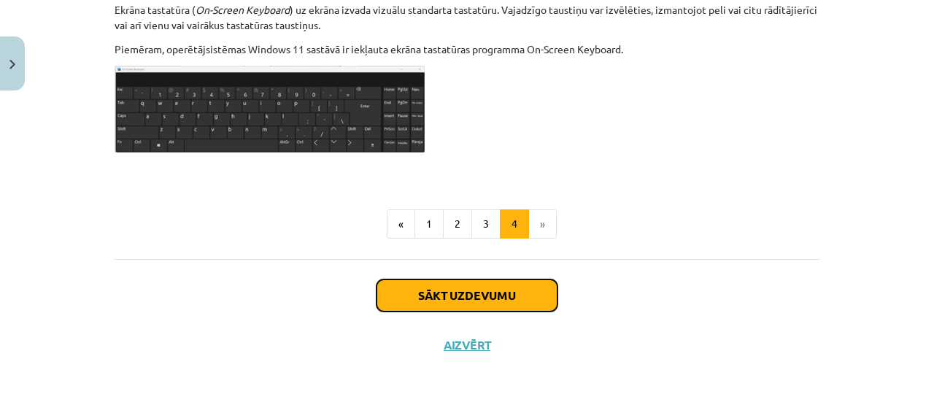
click at [518, 288] on button "Sākt uzdevumu" at bounding box center [467, 296] width 181 height 32
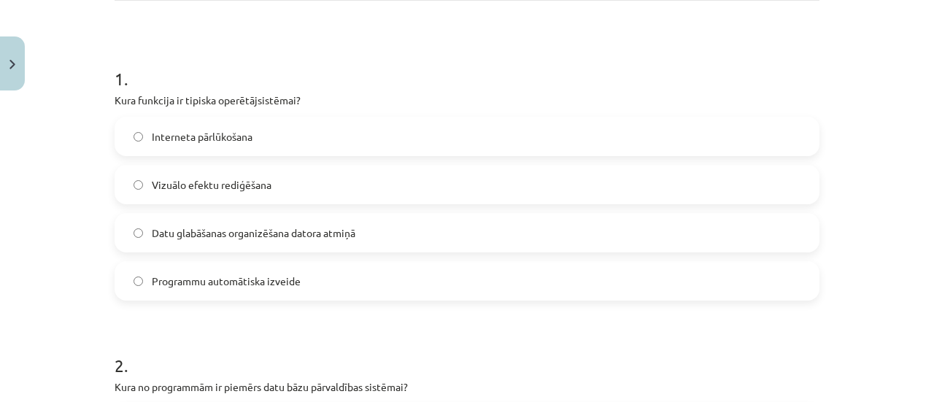
scroll to position [250, 0]
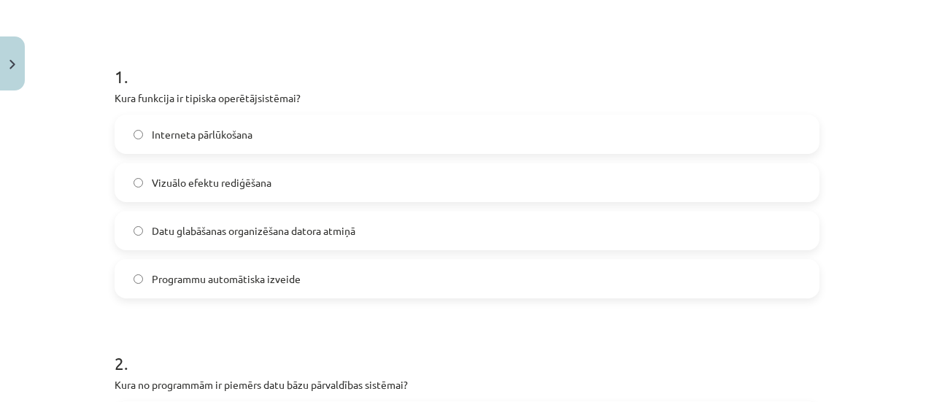
drag, startPoint x: 109, startPoint y: 99, endPoint x: 301, endPoint y: 280, distance: 263.8
click at [301, 280] on div "1 . Kura funkcija ir tipiska operētājsistēmai? Interneta pārlūkošana Vizuālo ef…" at bounding box center [467, 170] width 705 height 258
click at [280, 231] on span "Datu glabāšanas organizēšana datora atmiņā" at bounding box center [254, 230] width 204 height 15
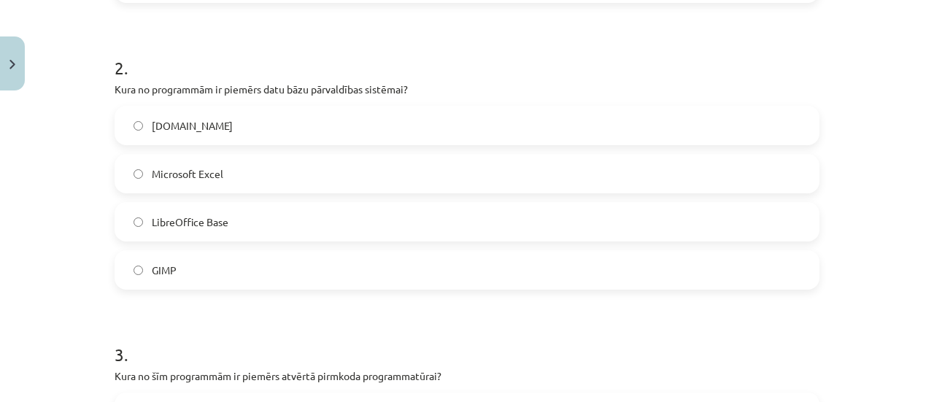
scroll to position [546, 0]
drag, startPoint x: 107, startPoint y: 86, endPoint x: 200, endPoint y: 262, distance: 199.2
click at [223, 216] on span "LibreOffice Base" at bounding box center [190, 221] width 77 height 15
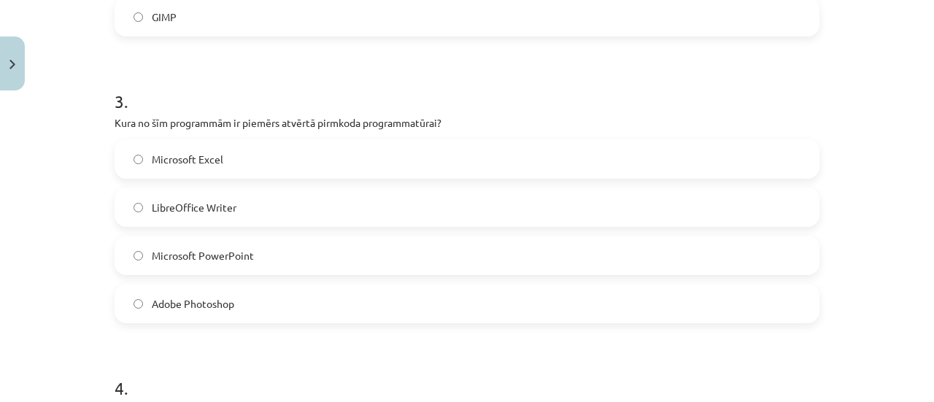
scroll to position [799, 0]
drag, startPoint x: 102, startPoint y: 115, endPoint x: 255, endPoint y: 285, distance: 229.0
click at [255, 285] on div "6 XP Saņemsi Grūts 1460 pilda Apraksts Uzdevums Palīdzība 1 . Kura funkcija ir …" at bounding box center [467, 259] width 723 height 1922
click at [250, 206] on label "LibreOffice Writer" at bounding box center [467, 206] width 702 height 36
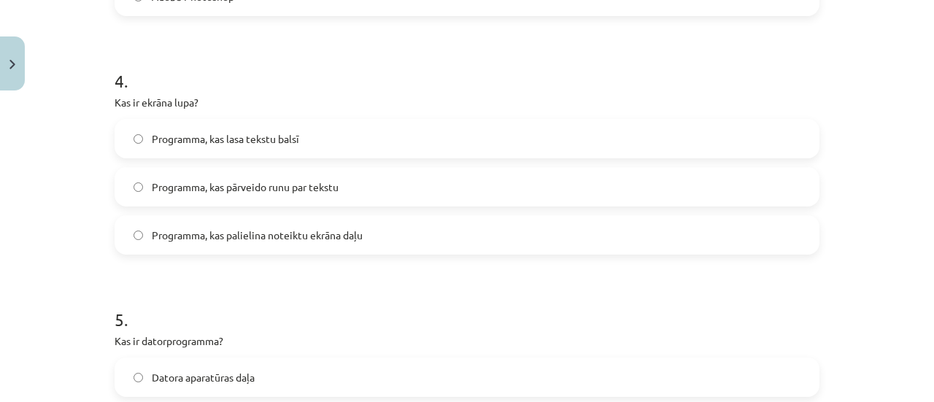
scroll to position [1107, 0]
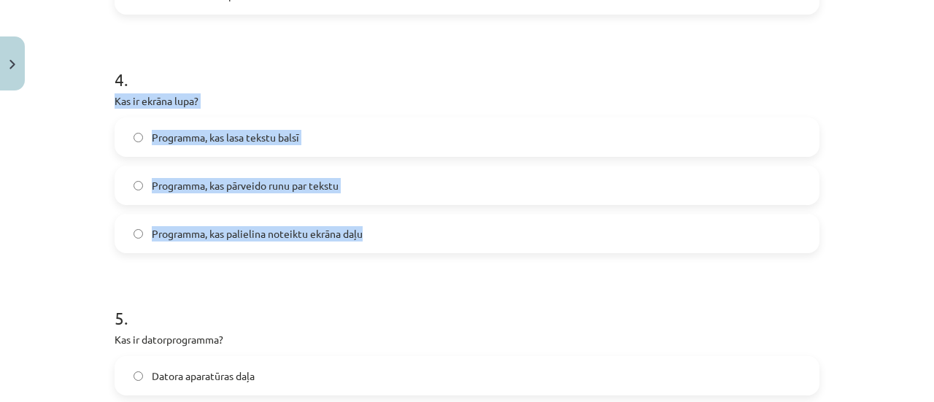
drag, startPoint x: 106, startPoint y: 103, endPoint x: 365, endPoint y: 247, distance: 296.7
click at [292, 186] on span "Programma, kas pārveido runu par tekstu" at bounding box center [245, 185] width 187 height 15
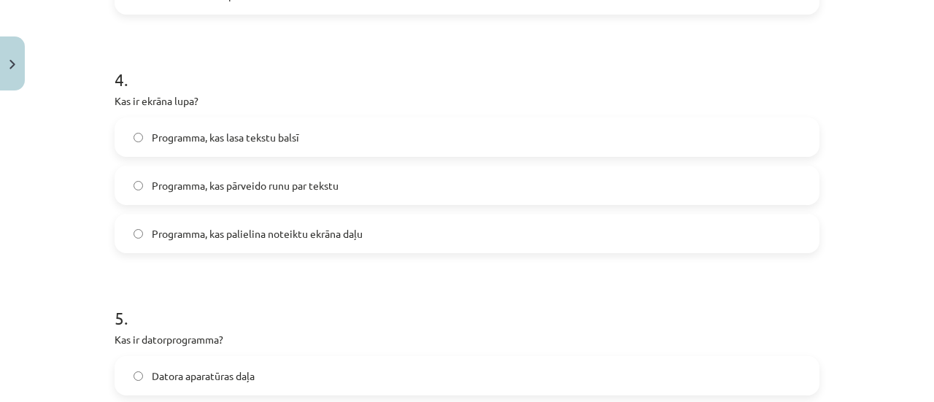
click at [305, 234] on span "Programma, kas palielina noteiktu ekrāna daļu" at bounding box center [257, 233] width 211 height 15
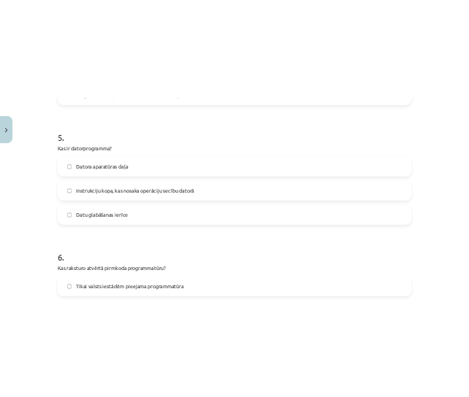
scroll to position [1347, 0]
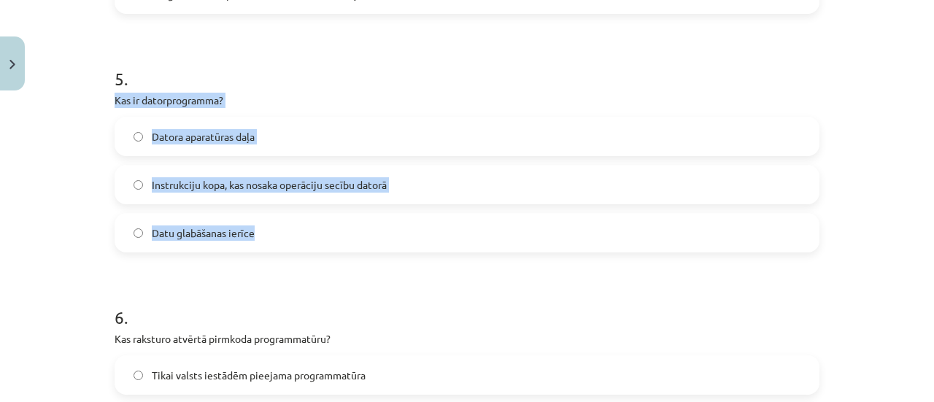
drag, startPoint x: 107, startPoint y: 97, endPoint x: 260, endPoint y: 218, distance: 194.8
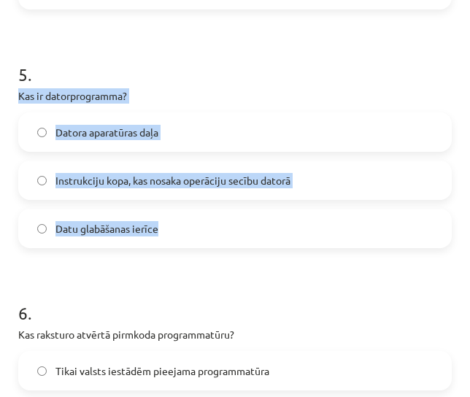
scroll to position [1370, 0]
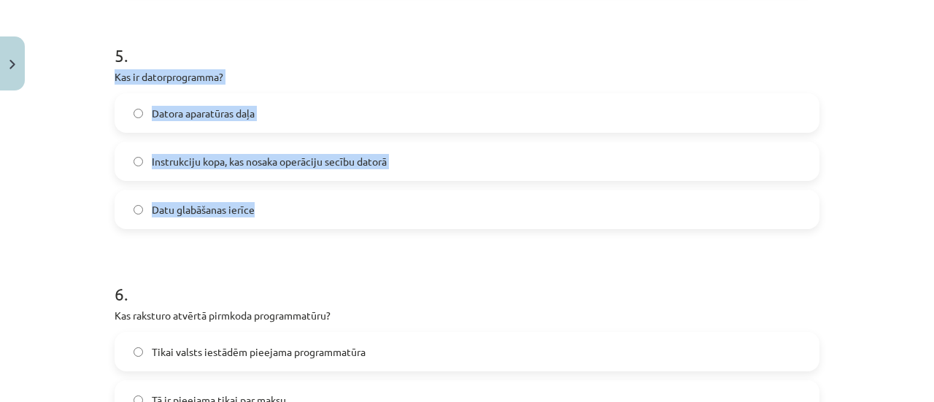
click at [257, 218] on label "Datu glabāšanas ierīce" at bounding box center [467, 209] width 702 height 36
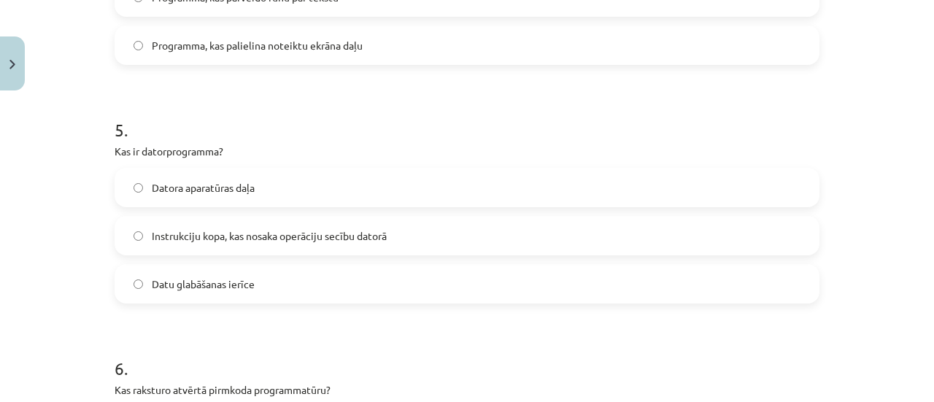
scroll to position [1299, 0]
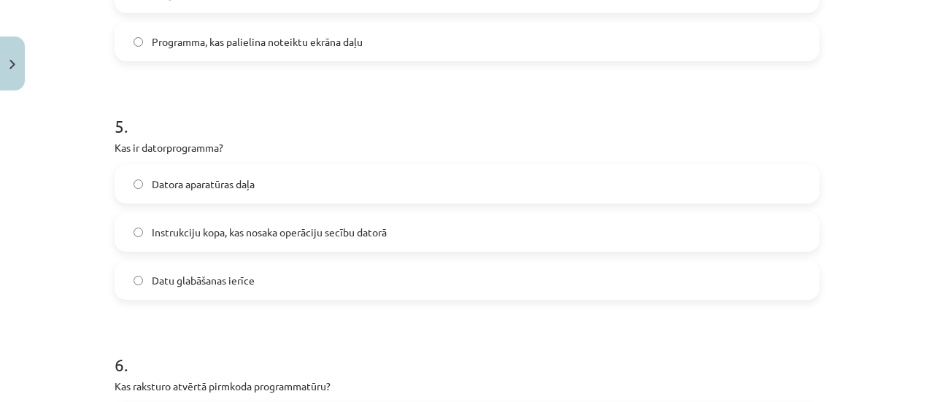
click at [243, 247] on label "Instrukciju kopa, kas nosaka operāciju secību datorā" at bounding box center [467, 232] width 702 height 36
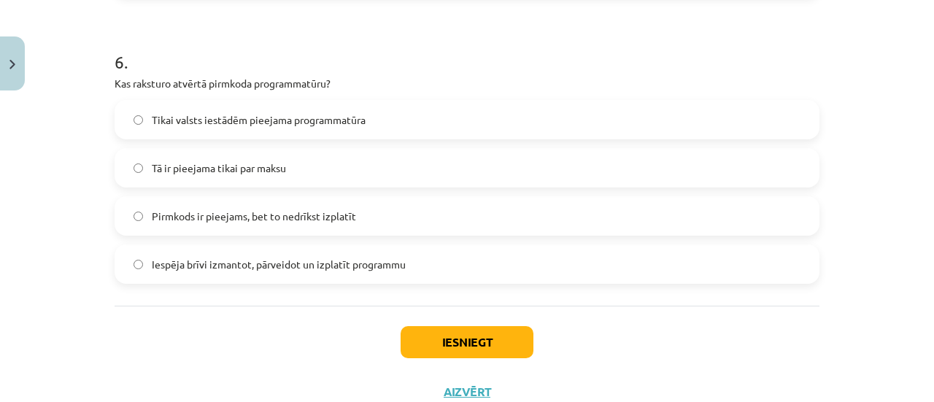
scroll to position [1603, 0]
drag, startPoint x: 105, startPoint y: 83, endPoint x: 420, endPoint y: 266, distance: 364.3
click at [295, 269] on span "Iespēja brīvi izmantot, pārveidot un izplatīt programmu" at bounding box center [279, 263] width 254 height 15
click at [447, 328] on button "Iesniegt" at bounding box center [467, 342] width 133 height 32
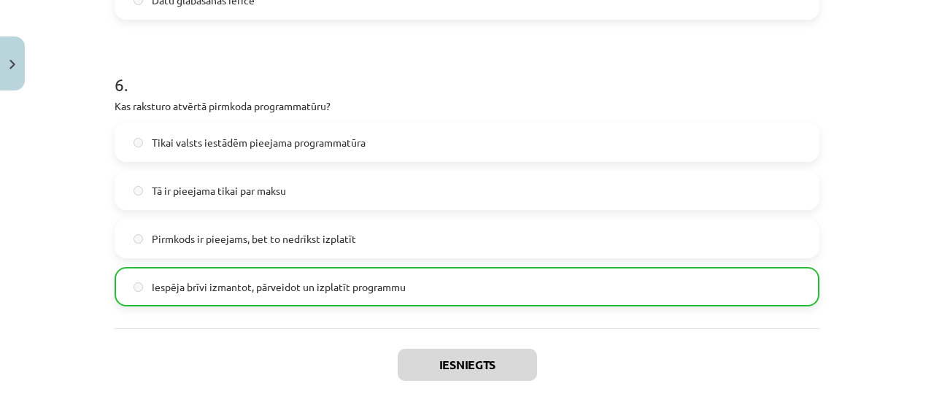
scroll to position [1698, 0]
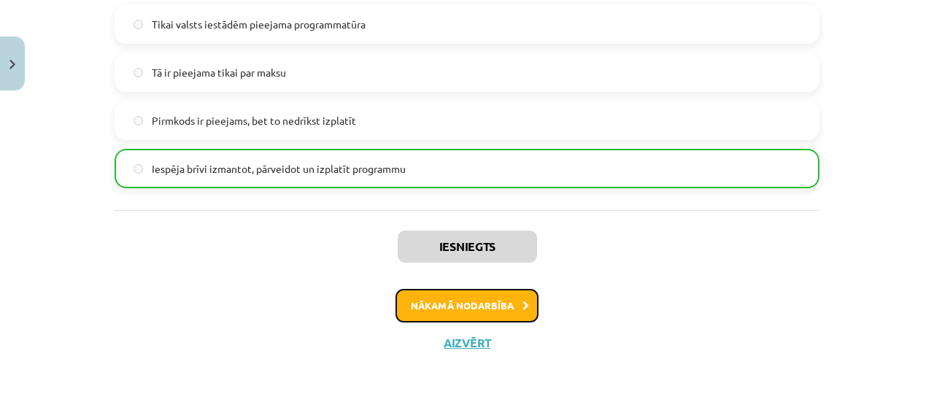
click at [459, 299] on button "Nākamā nodarbība" at bounding box center [467, 306] width 143 height 34
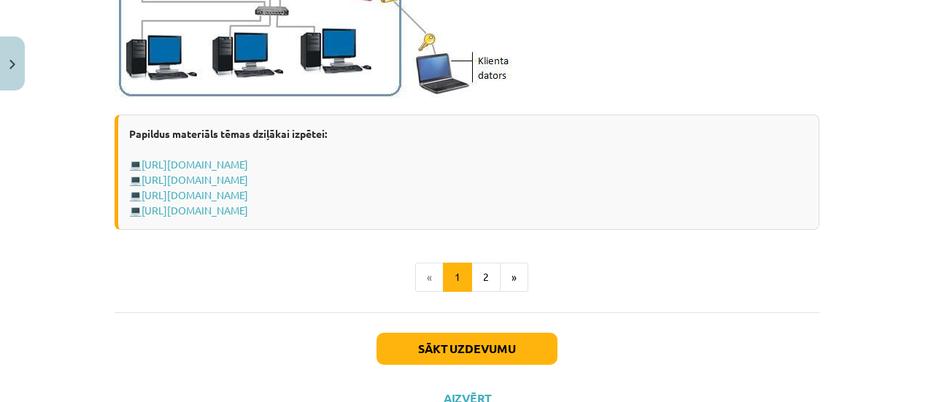
scroll to position [1861, 0]
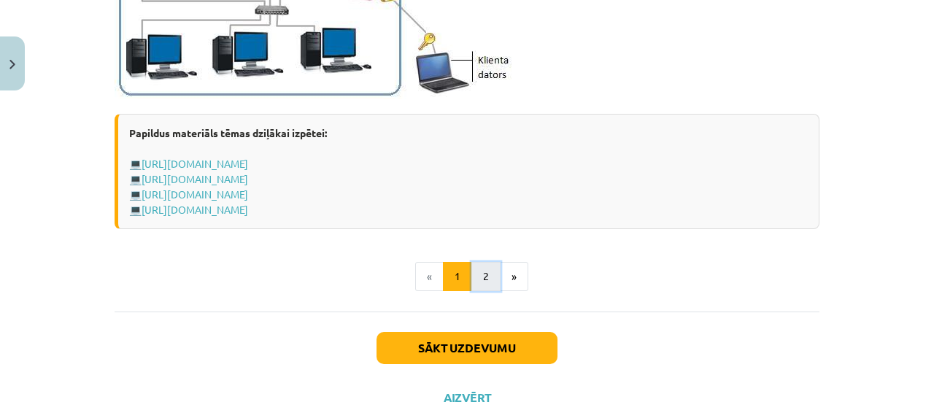
click at [480, 281] on button "2" at bounding box center [486, 276] width 29 height 29
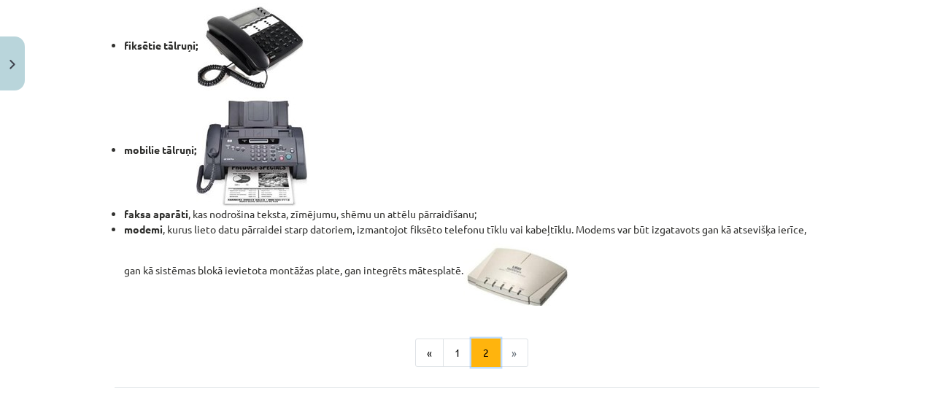
scroll to position [1388, 0]
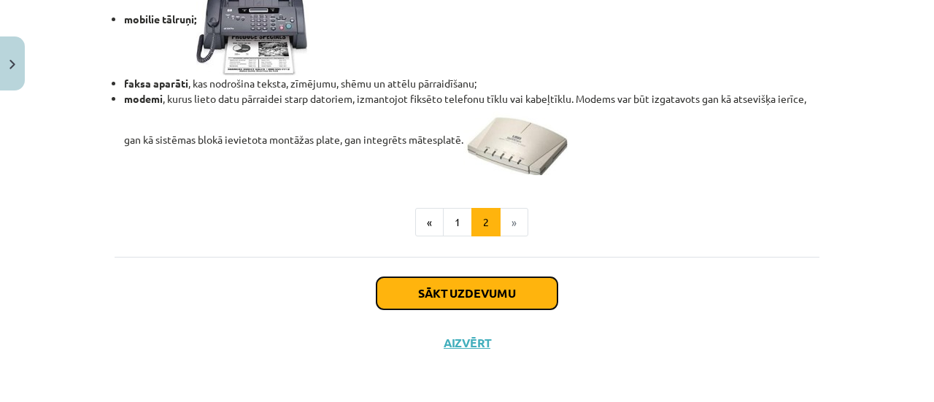
click at [498, 290] on button "Sākt uzdevumu" at bounding box center [467, 293] width 181 height 32
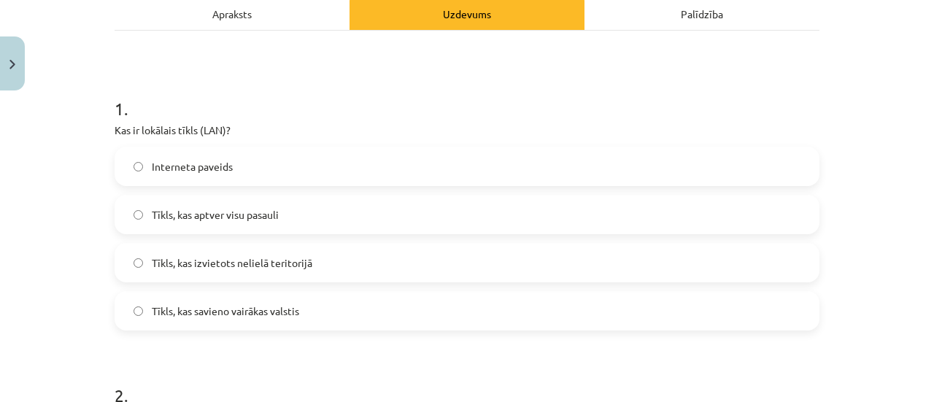
scroll to position [222, 0]
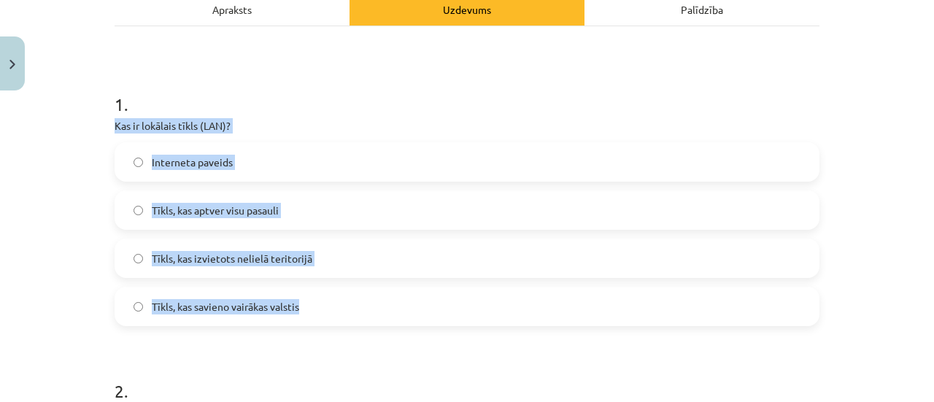
drag, startPoint x: 104, startPoint y: 123, endPoint x: 304, endPoint y: 301, distance: 267.3
click at [304, 251] on span "Tīkls, kas izvietots nelielā teritorijā" at bounding box center [232, 258] width 161 height 15
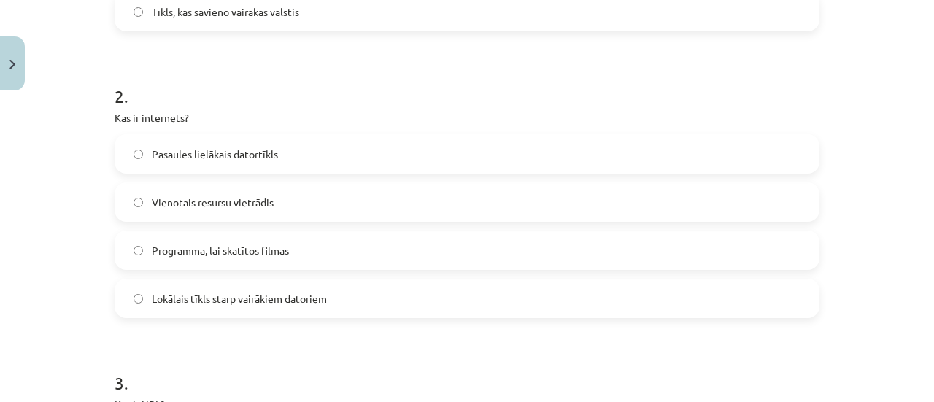
scroll to position [520, 0]
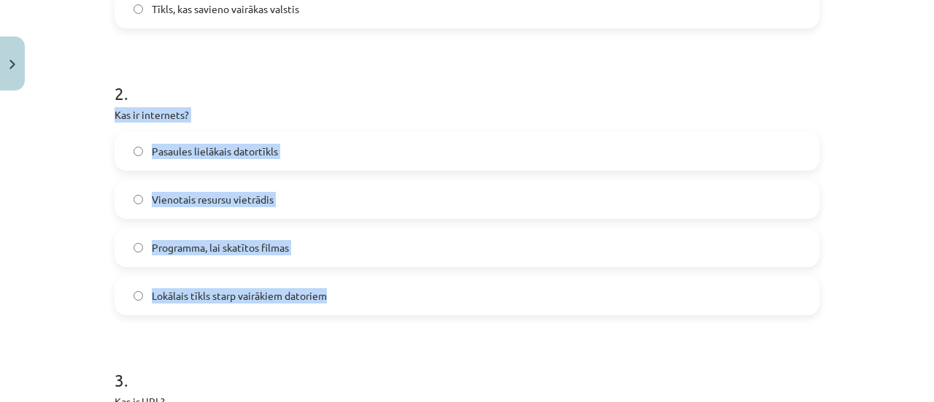
drag, startPoint x: 104, startPoint y: 114, endPoint x: 328, endPoint y: 280, distance: 278.7
click at [304, 153] on label "Pasaules lielākais datortīkls" at bounding box center [467, 151] width 702 height 36
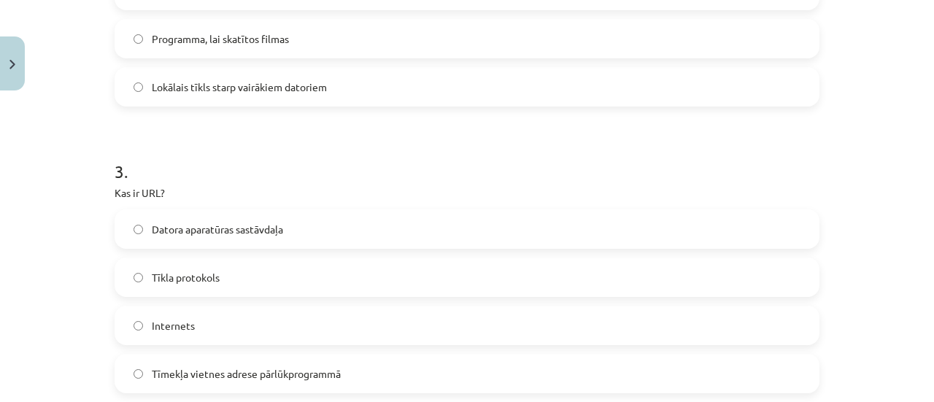
scroll to position [835, 0]
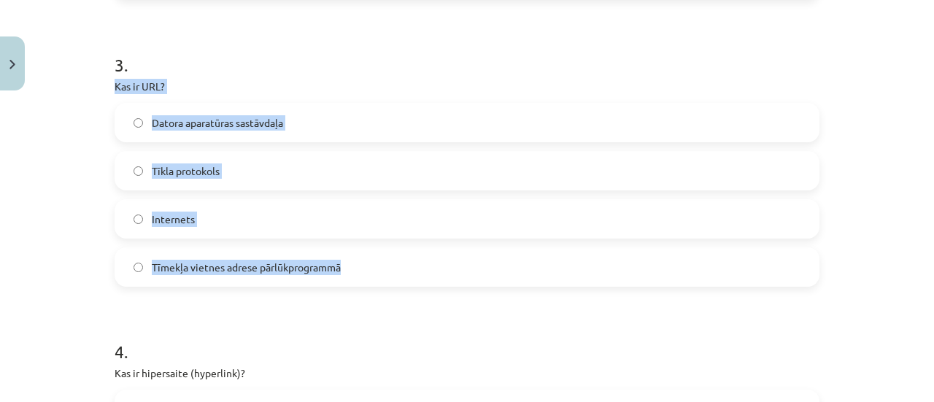
drag, startPoint x: 102, startPoint y: 88, endPoint x: 347, endPoint y: 259, distance: 298.9
click at [347, 259] on div "6 XP Saņemsi Grūts 1460 pilda Apraksts Uzdevums Palīdzība 1 . Kas ir lokālais t…" at bounding box center [467, 271] width 723 height 2018
click at [264, 270] on span "Tīmekļa vietnes adrese pārlūkprogrammā" at bounding box center [246, 267] width 189 height 15
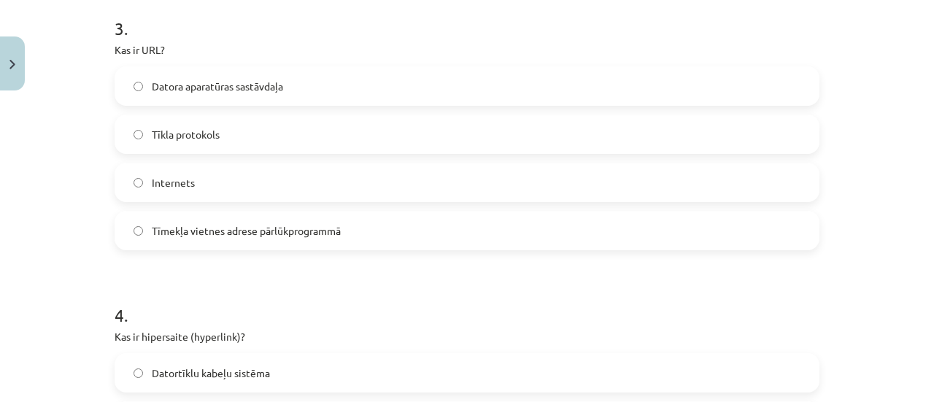
scroll to position [888, 0]
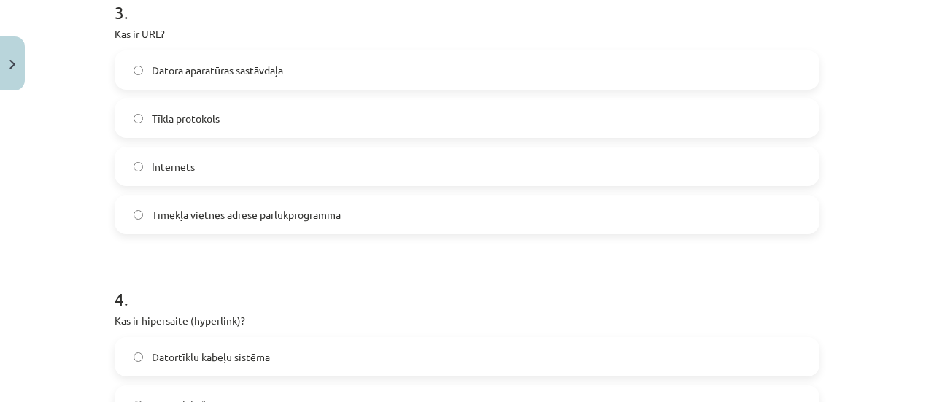
click at [264, 270] on h1 "4 ." at bounding box center [467, 286] width 705 height 45
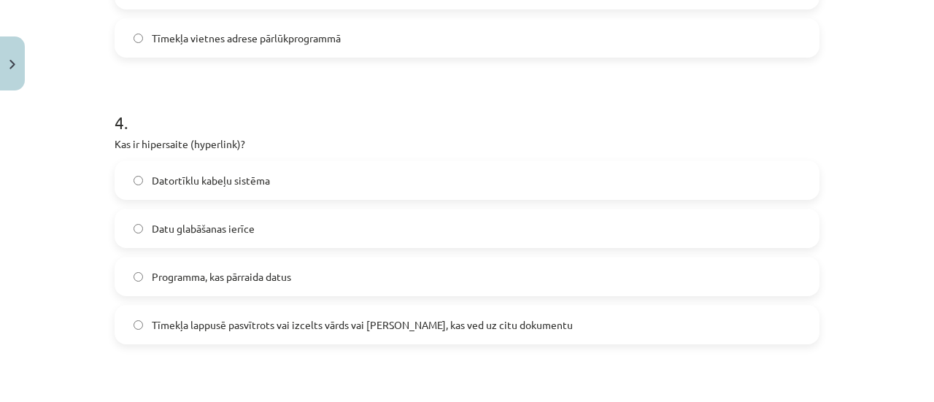
scroll to position [1085, 0]
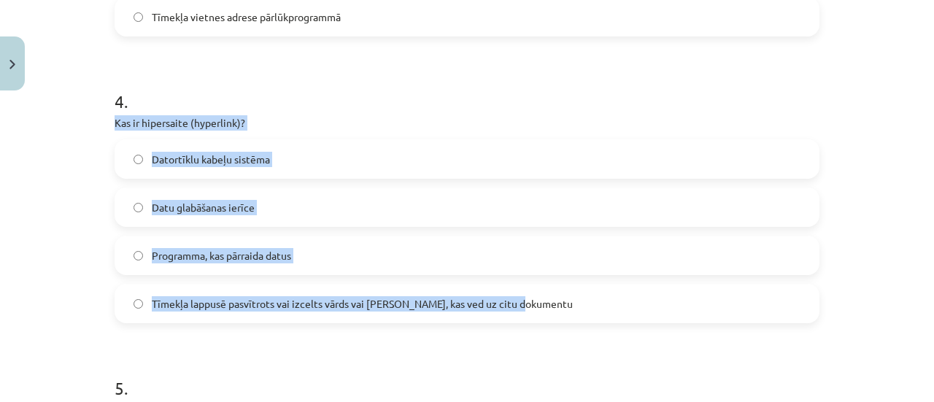
drag, startPoint x: 105, startPoint y: 120, endPoint x: 520, endPoint y: 312, distance: 456.9
click at [520, 312] on div "6 XP Saņemsi Grūts 1460 pilda Apraksts Uzdevums Palīdzība 1 . Kas ir lokālais t…" at bounding box center [467, 21] width 723 height 2018
click at [304, 300] on span "Tīmekļa lappusē pasvītrots vai izcelts vārds vai [PERSON_NAME], kas ved uz citu…" at bounding box center [362, 303] width 421 height 15
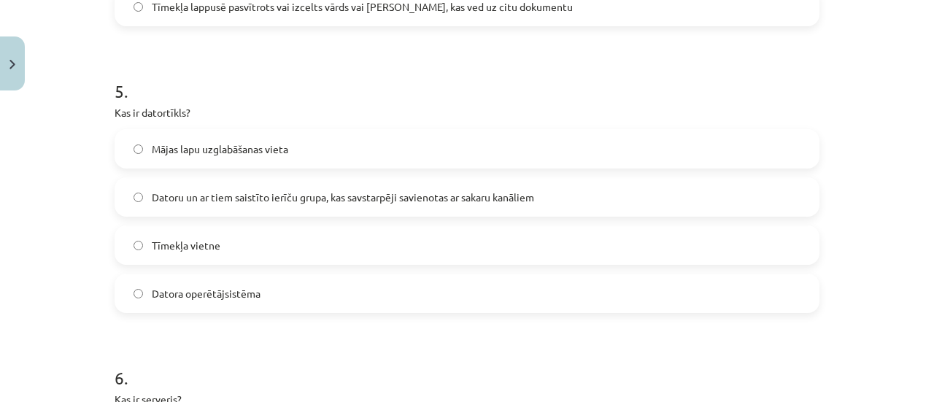
scroll to position [1408, 0]
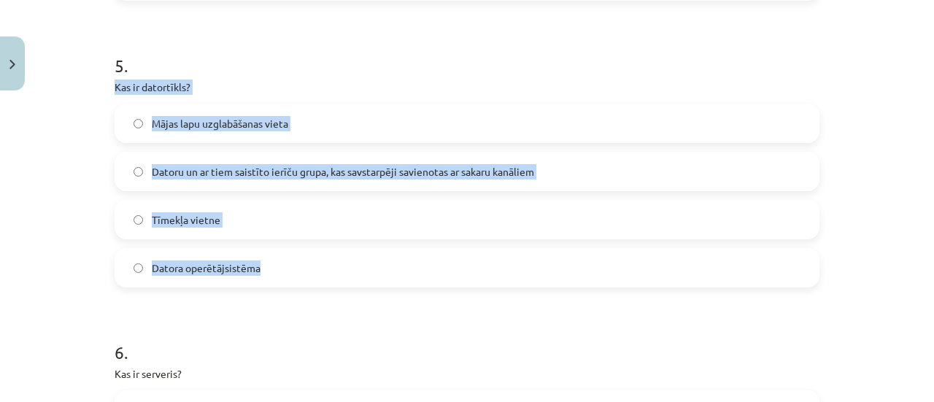
drag, startPoint x: 105, startPoint y: 88, endPoint x: 270, endPoint y: 261, distance: 238.5
click at [270, 261] on label "Datora operētājsistēma" at bounding box center [467, 268] width 702 height 36
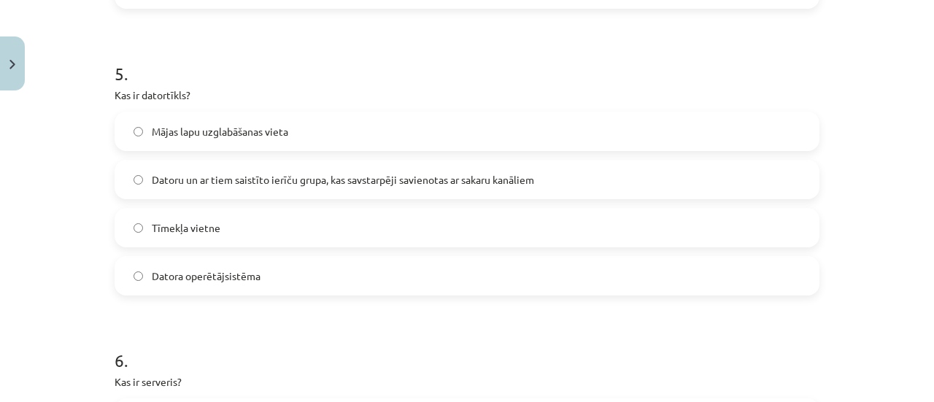
scroll to position [1407, 0]
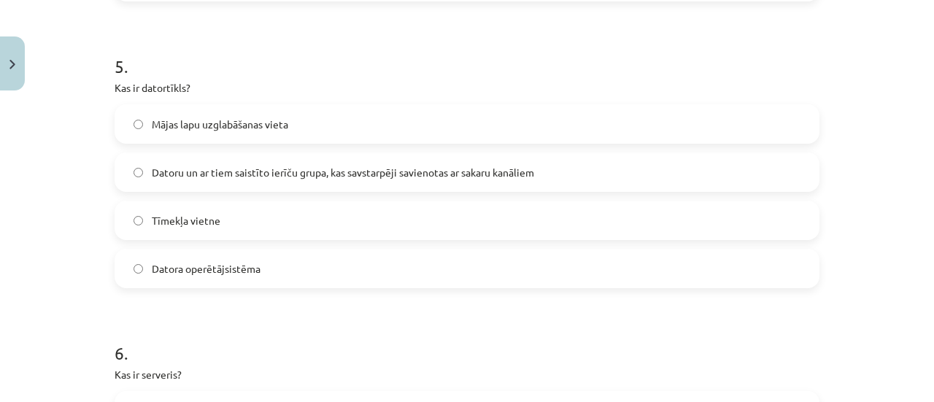
click at [222, 179] on span "Datoru un ar tiem saistīto ierīču grupa, kas savstarpēji savienotas ar sakaru k…" at bounding box center [343, 172] width 382 height 15
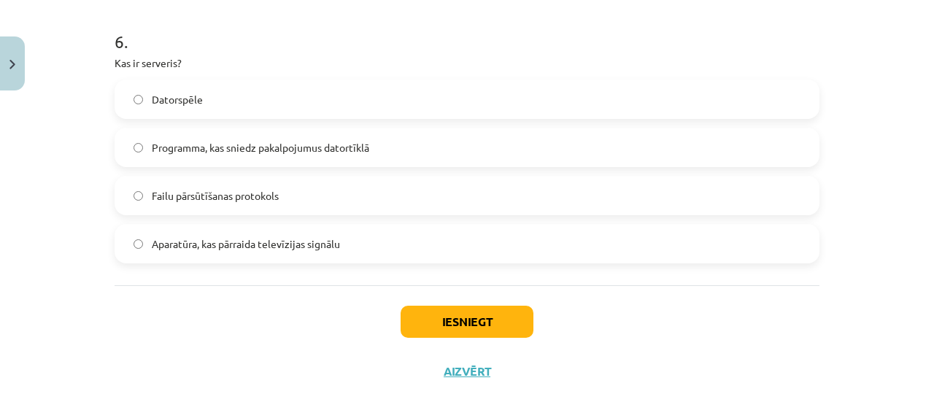
scroll to position [1721, 0]
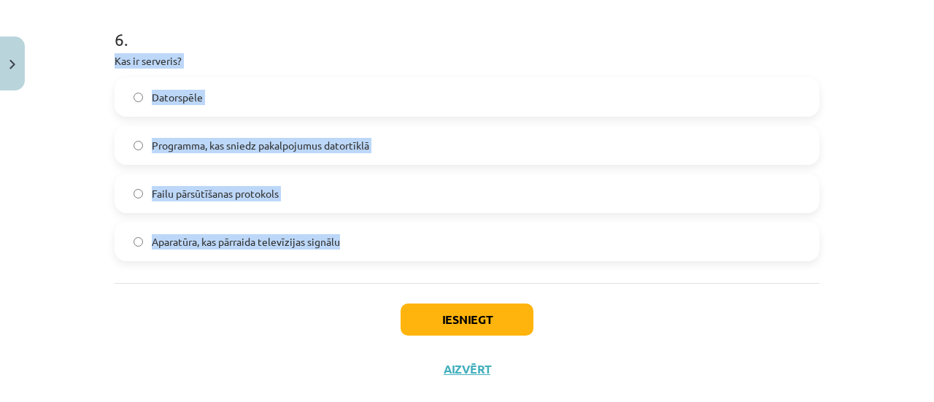
drag, startPoint x: 105, startPoint y: 58, endPoint x: 364, endPoint y: 225, distance: 307.8
click at [279, 150] on span "Programma, kas sniedz pakalpojumus datortīklā" at bounding box center [261, 145] width 218 height 15
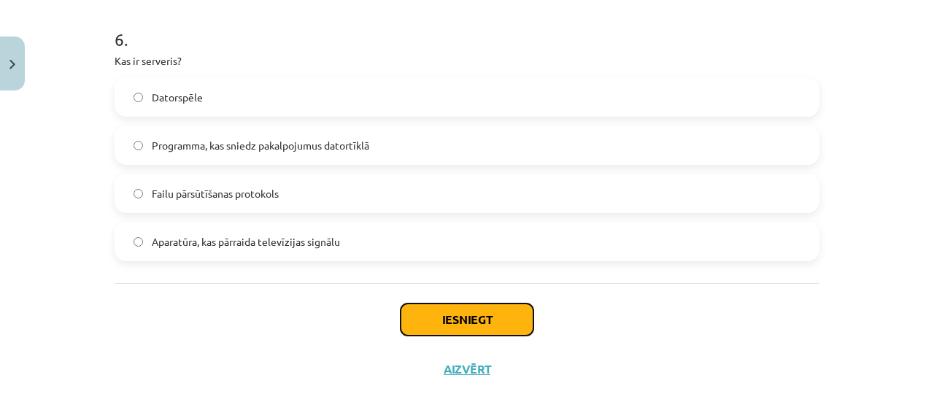
click at [453, 324] on button "Iesniegt" at bounding box center [467, 320] width 133 height 32
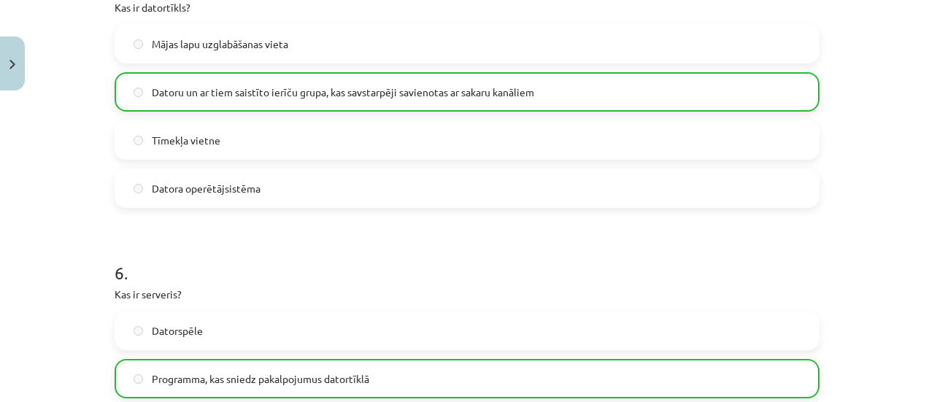
scroll to position [1794, 0]
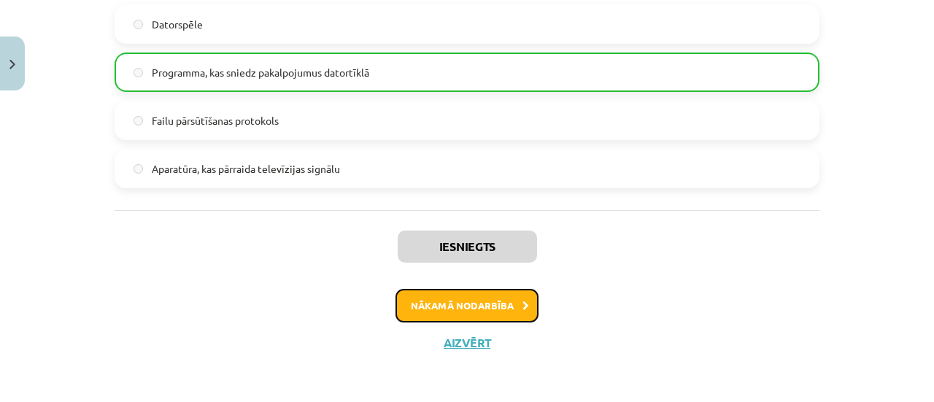
click at [482, 293] on button "Nākamā nodarbība" at bounding box center [467, 306] width 143 height 34
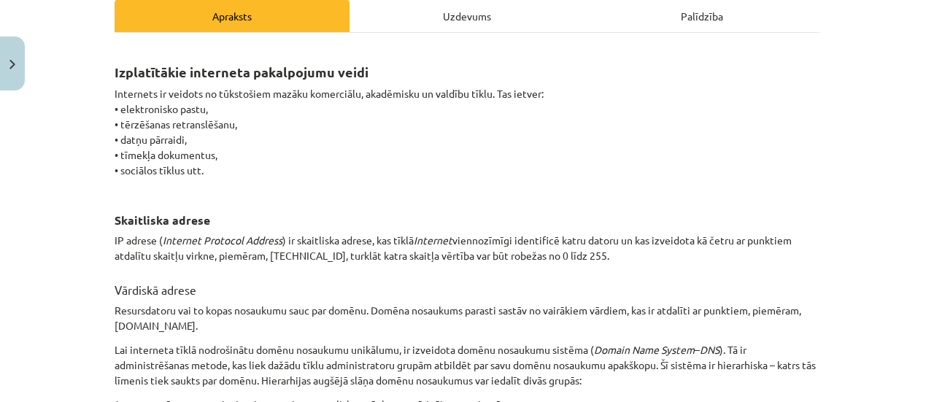
scroll to position [217, 0]
click at [463, 9] on div "Uzdevums" at bounding box center [467, 14] width 235 height 33
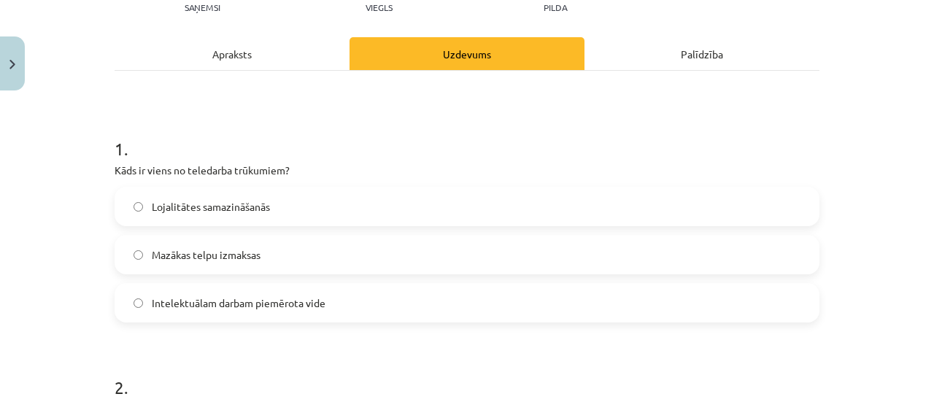
scroll to position [178, 0]
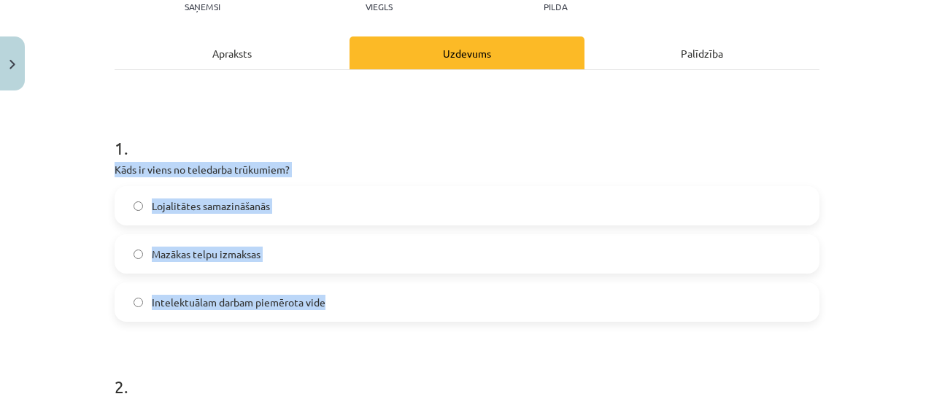
drag, startPoint x: 104, startPoint y: 170, endPoint x: 336, endPoint y: 293, distance: 262.5
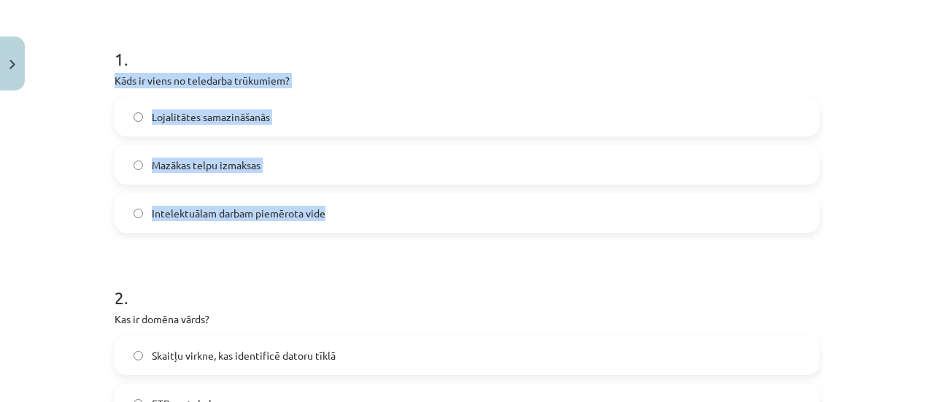
scroll to position [272, 0]
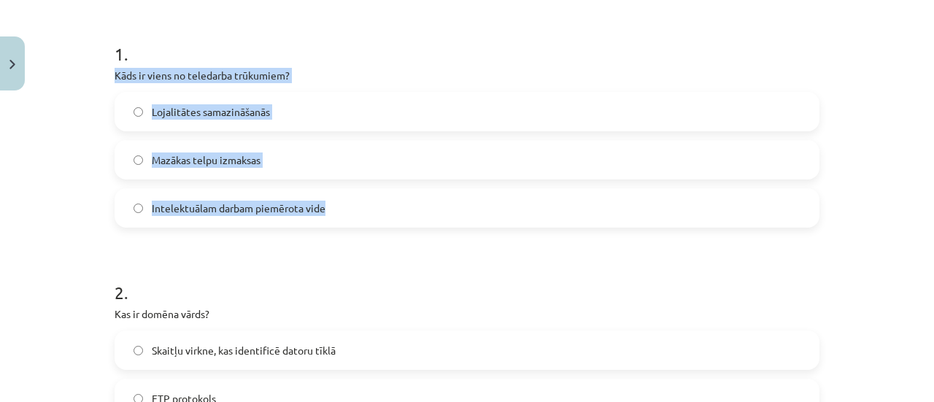
click at [299, 109] on label "Lojalitātes samazināšanās" at bounding box center [467, 111] width 702 height 36
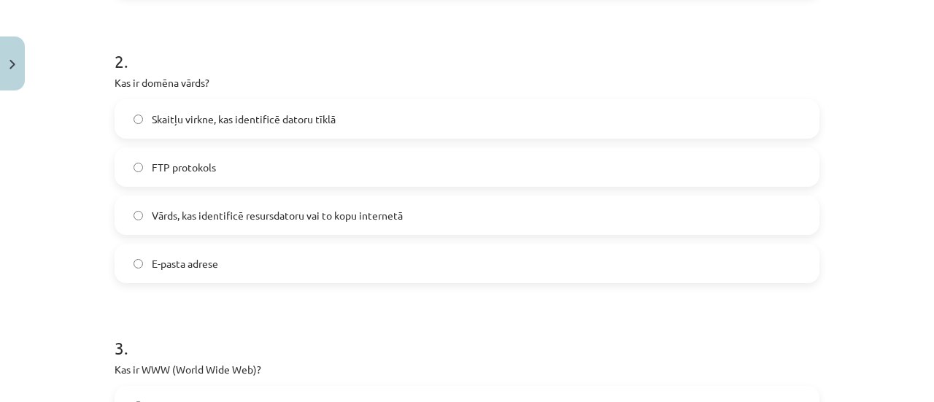
scroll to position [504, 0]
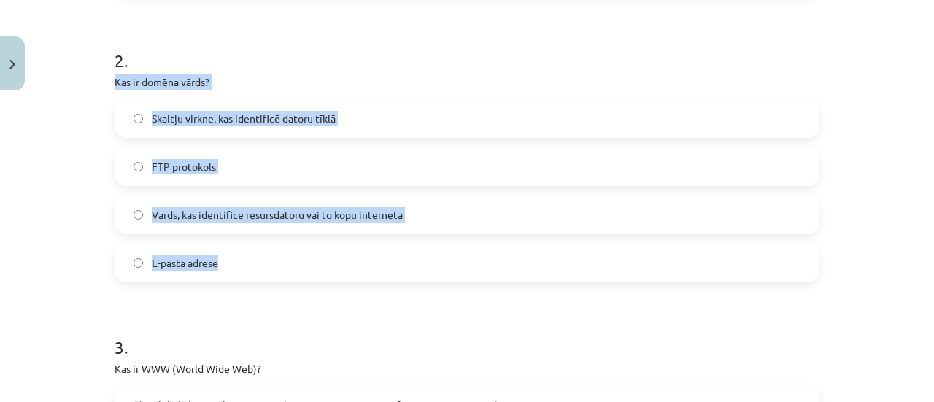
drag, startPoint x: 104, startPoint y: 82, endPoint x: 361, endPoint y: 245, distance: 304.8
click at [235, 215] on span "Vārds, kas identificē resursdatoru vai to kopu internetā" at bounding box center [277, 214] width 251 height 15
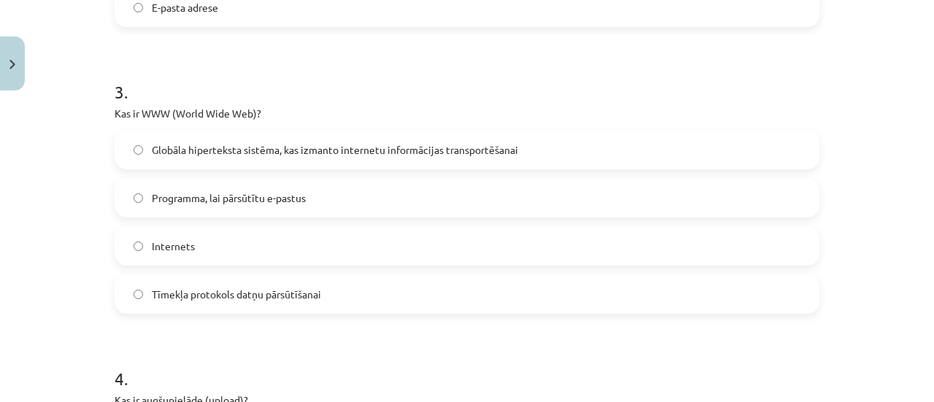
scroll to position [769, 0]
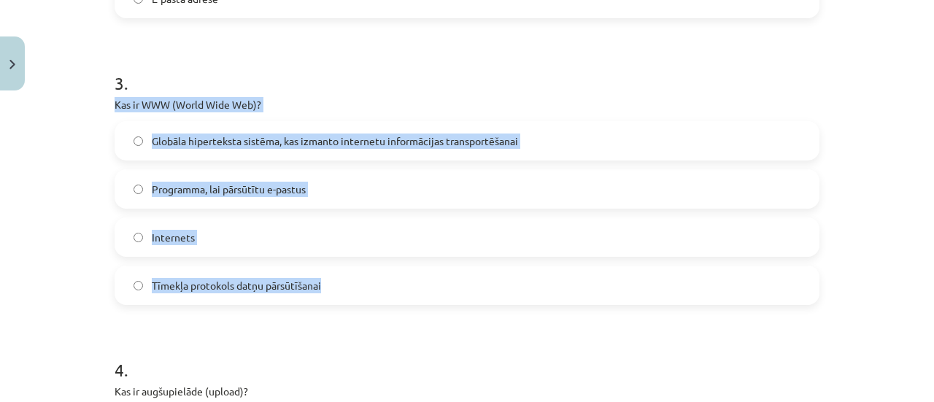
drag, startPoint x: 107, startPoint y: 100, endPoint x: 326, endPoint y: 282, distance: 284.0
click at [326, 282] on div "6 XP Saņemsi Viegls 1460 pilda Apraksts Uzdevums Palīdzība 1 . Kāds ir viens no…" at bounding box center [467, 289] width 723 height 1922
click at [299, 147] on span "Globāla hiperteksta sistēma, kas izmanto internetu informācijas transportēšanai" at bounding box center [335, 141] width 366 height 15
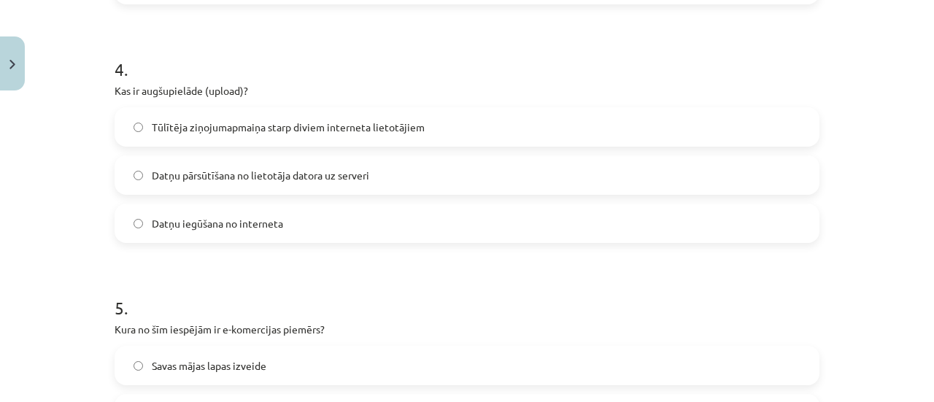
scroll to position [1070, 0]
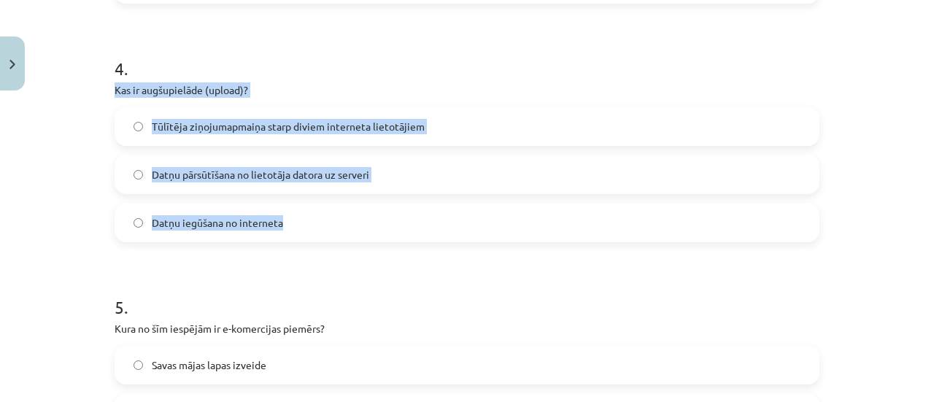
drag, startPoint x: 104, startPoint y: 93, endPoint x: 279, endPoint y: 208, distance: 209.3
click at [242, 175] on span "Datņu pārsūtīšana no lietotāja datora uz serveri" at bounding box center [261, 174] width 218 height 15
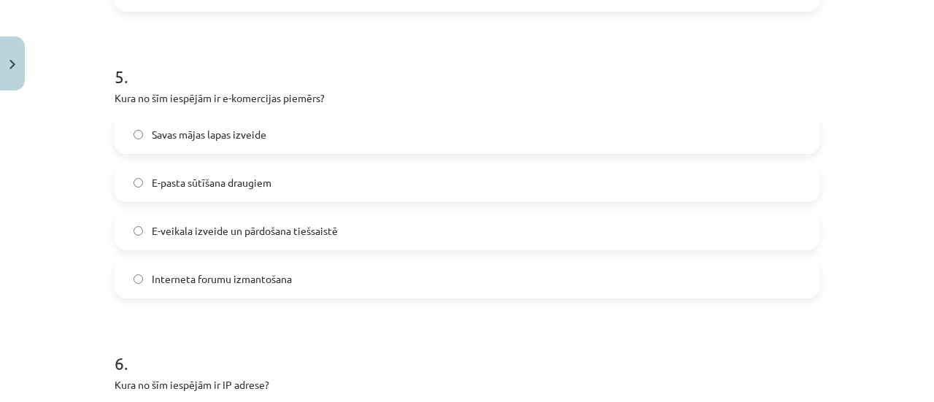
scroll to position [1307, 0]
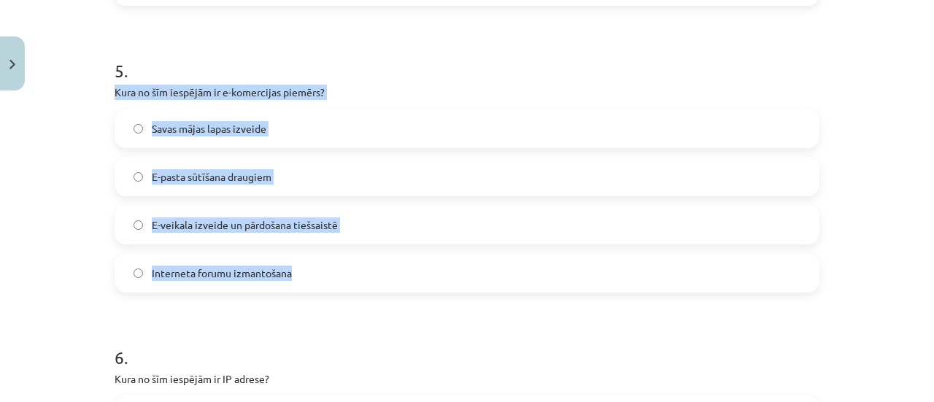
drag, startPoint x: 107, startPoint y: 90, endPoint x: 302, endPoint y: 276, distance: 270.0
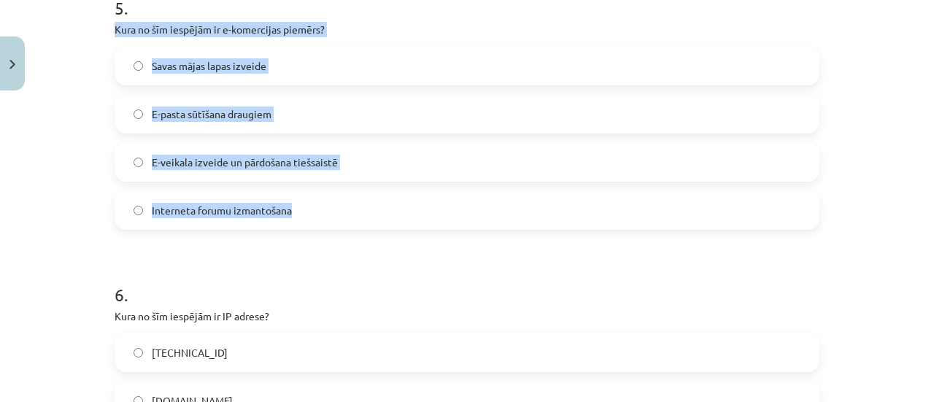
scroll to position [1369, 0]
click at [234, 161] on span "E-veikala izveide un pārdošana tiešsaistē" at bounding box center [245, 162] width 186 height 15
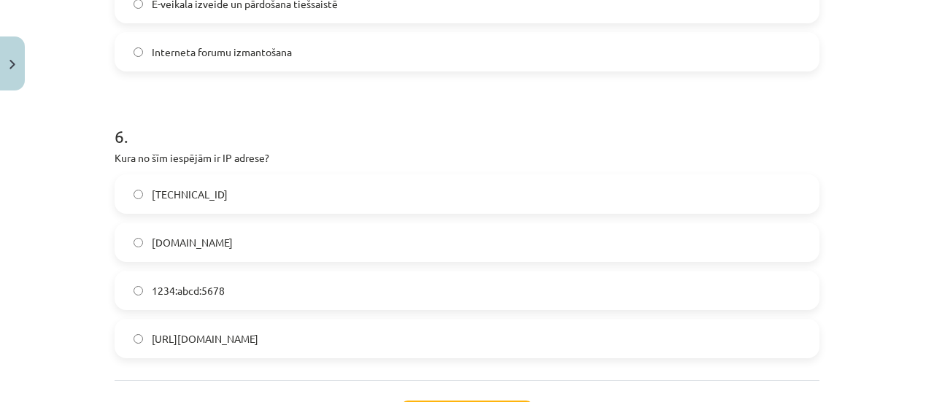
scroll to position [1573, 0]
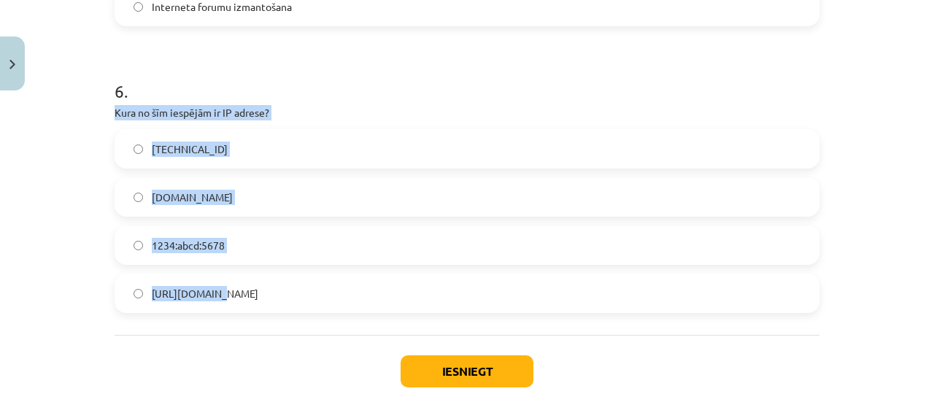
drag, startPoint x: 99, startPoint y: 107, endPoint x: 231, endPoint y: 281, distance: 218.3
click at [231, 281] on div "Mācību tēma: Datorikas - 10. klases 1. ieskaites mācību materiāls #6 5. tēma – …" at bounding box center [467, 201] width 934 height 402
click at [237, 151] on label "[TECHNICAL_ID]" at bounding box center [467, 149] width 702 height 36
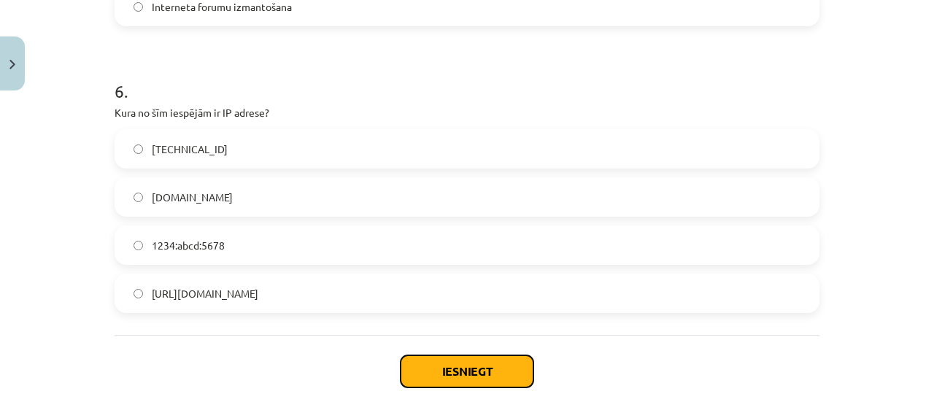
click at [480, 374] on button "Iesniegt" at bounding box center [467, 371] width 133 height 32
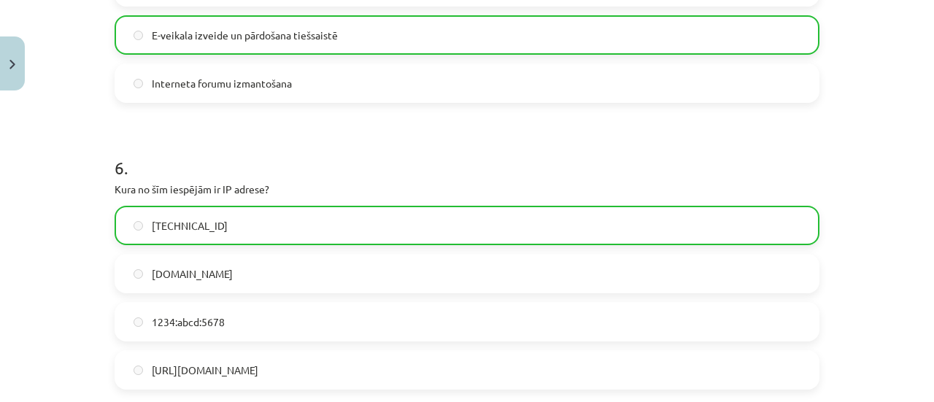
scroll to position [1698, 0]
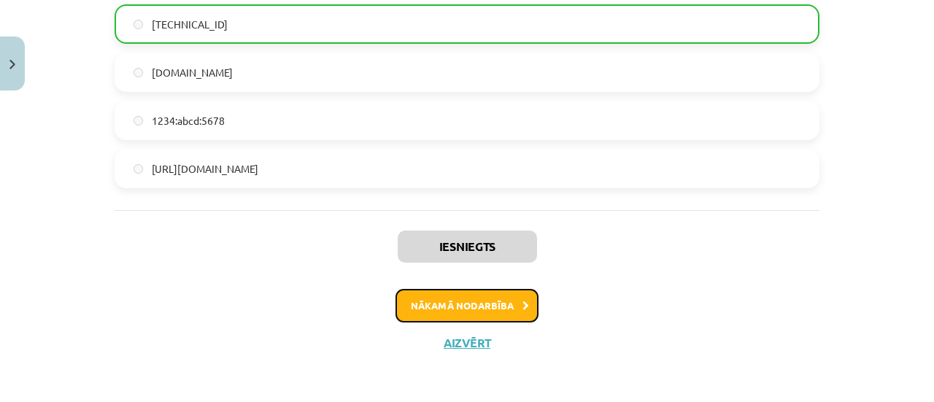
click at [510, 315] on button "Nākamā nodarbība" at bounding box center [467, 306] width 143 height 34
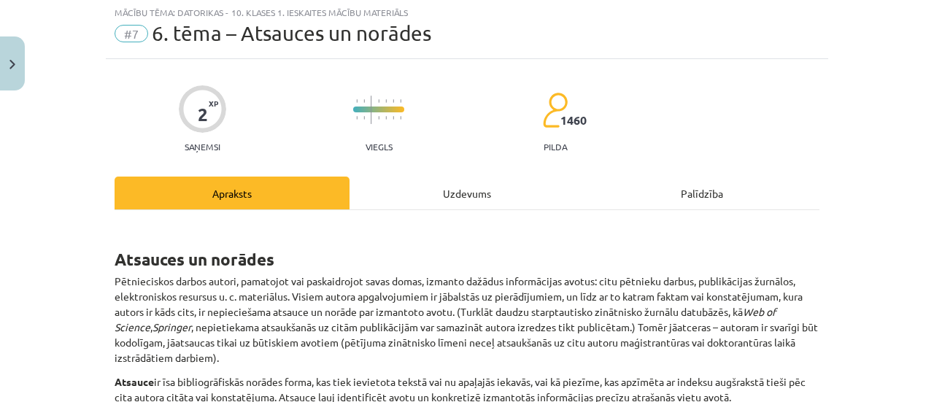
scroll to position [36, 0]
